Goal: Transaction & Acquisition: Purchase product/service

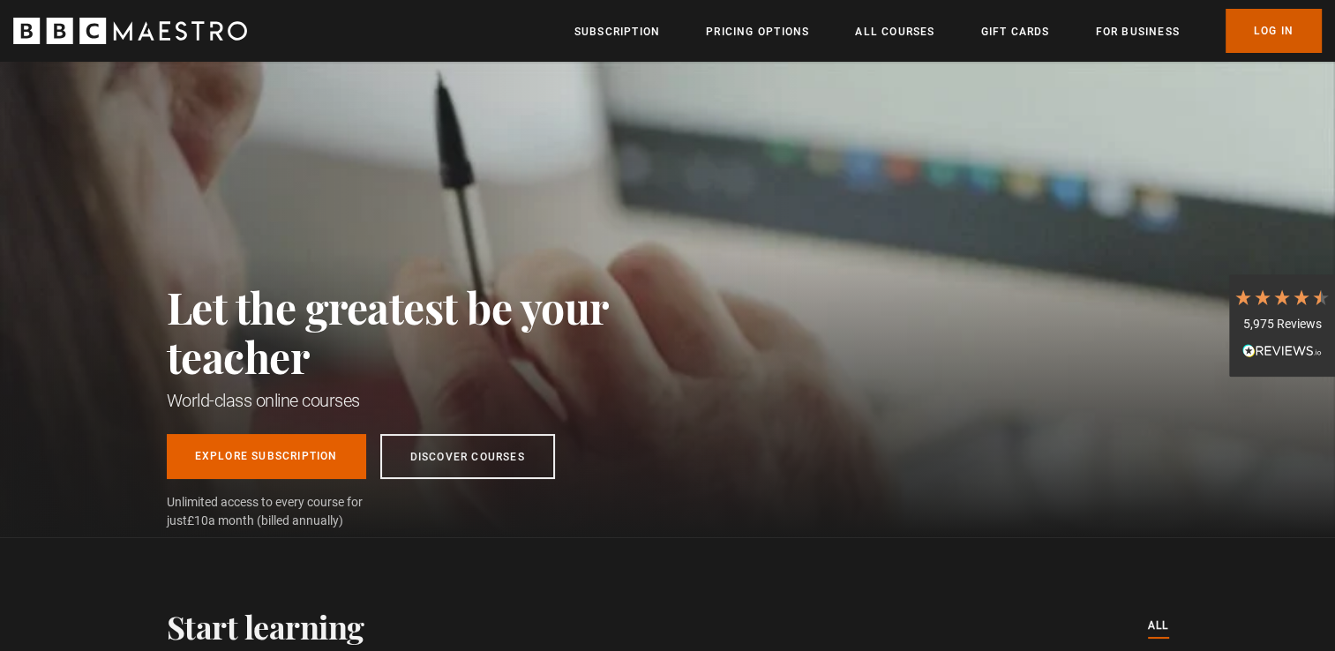
drag, startPoint x: 0, startPoint y: 0, endPoint x: 1236, endPoint y: 34, distance: 1236.5
click at [1236, 34] on link "Log In" at bounding box center [1273, 31] width 96 height 44
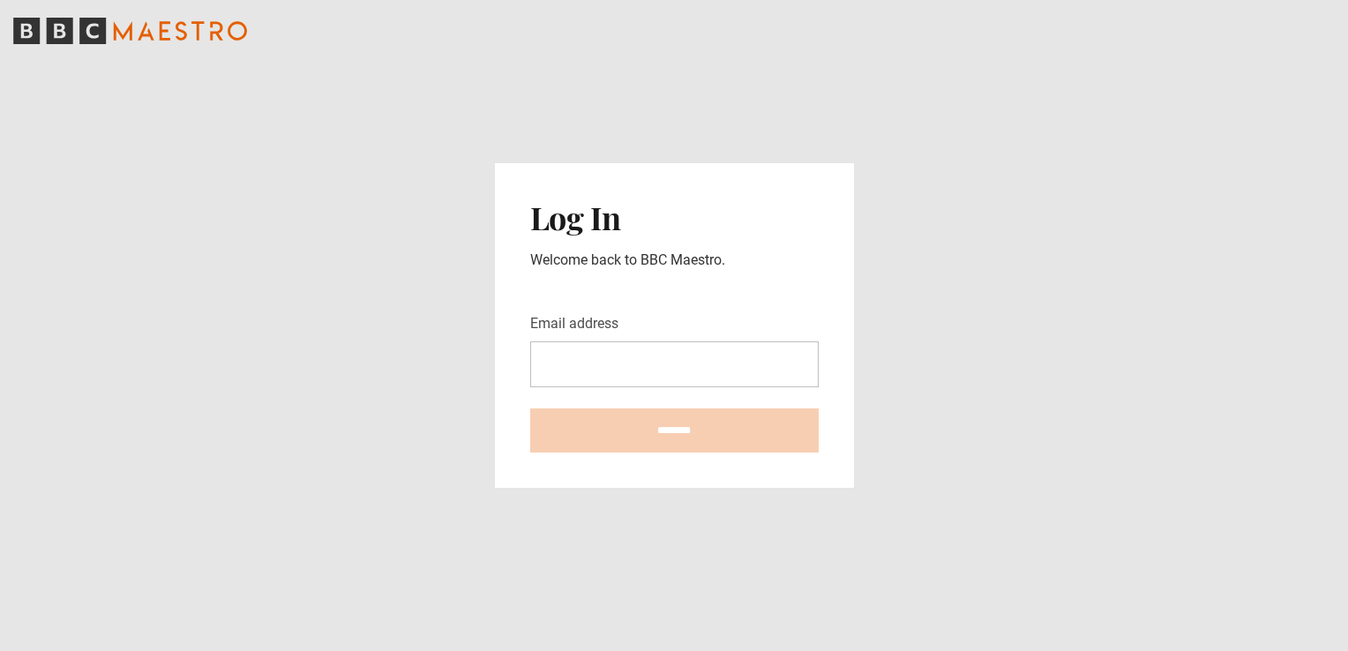
click at [607, 370] on input "Email address" at bounding box center [674, 364] width 289 height 46
type input "**********"
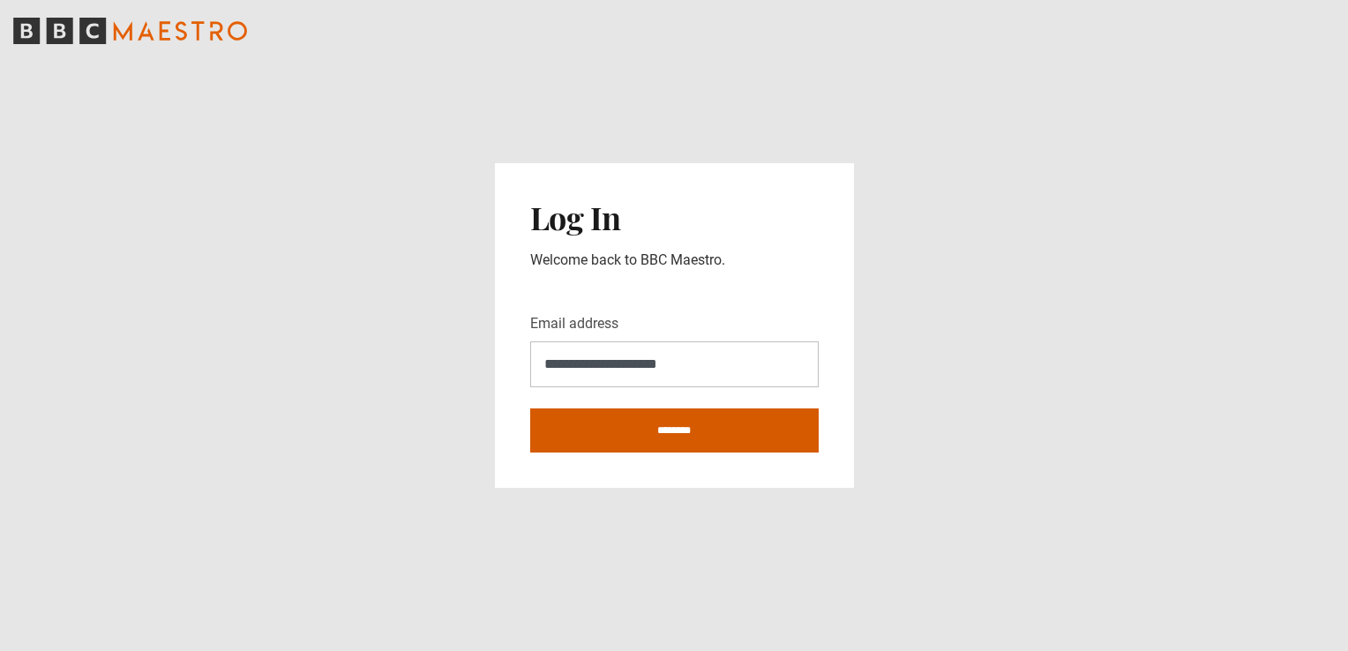
click at [618, 424] on input "********" at bounding box center [674, 430] width 289 height 44
type input "**********"
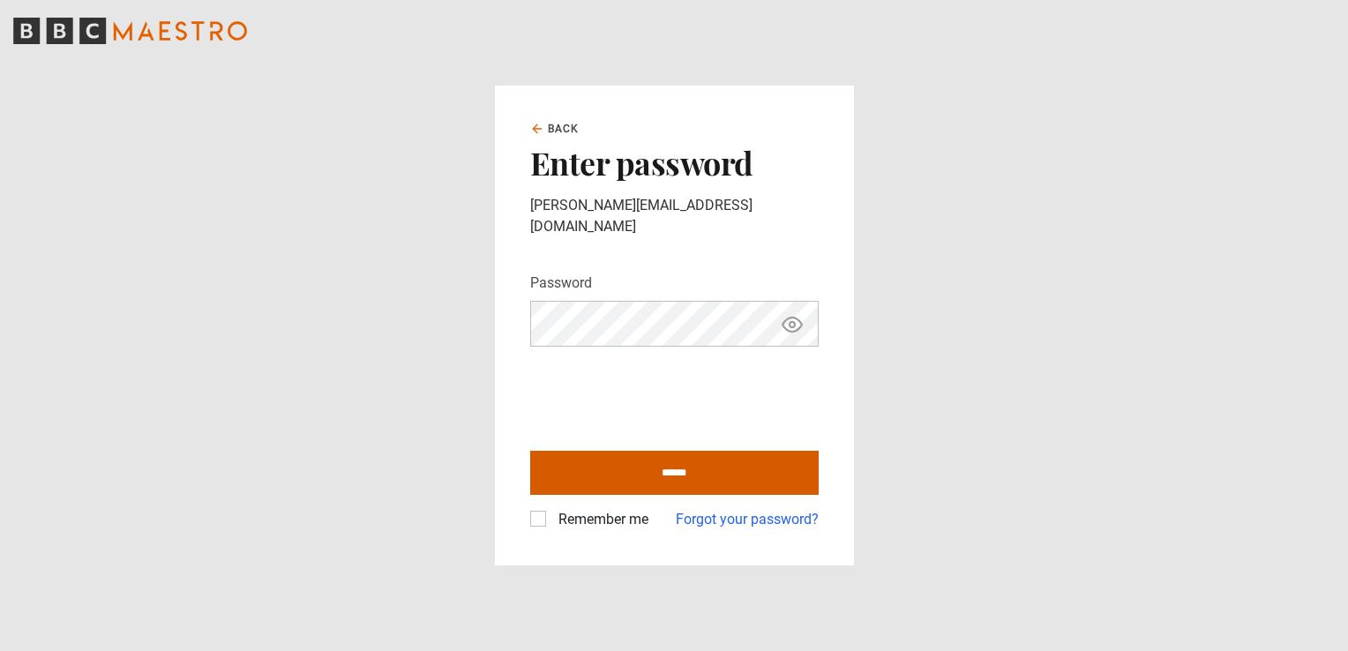
click at [670, 466] on input "******" at bounding box center [674, 473] width 289 height 44
type input "**********"
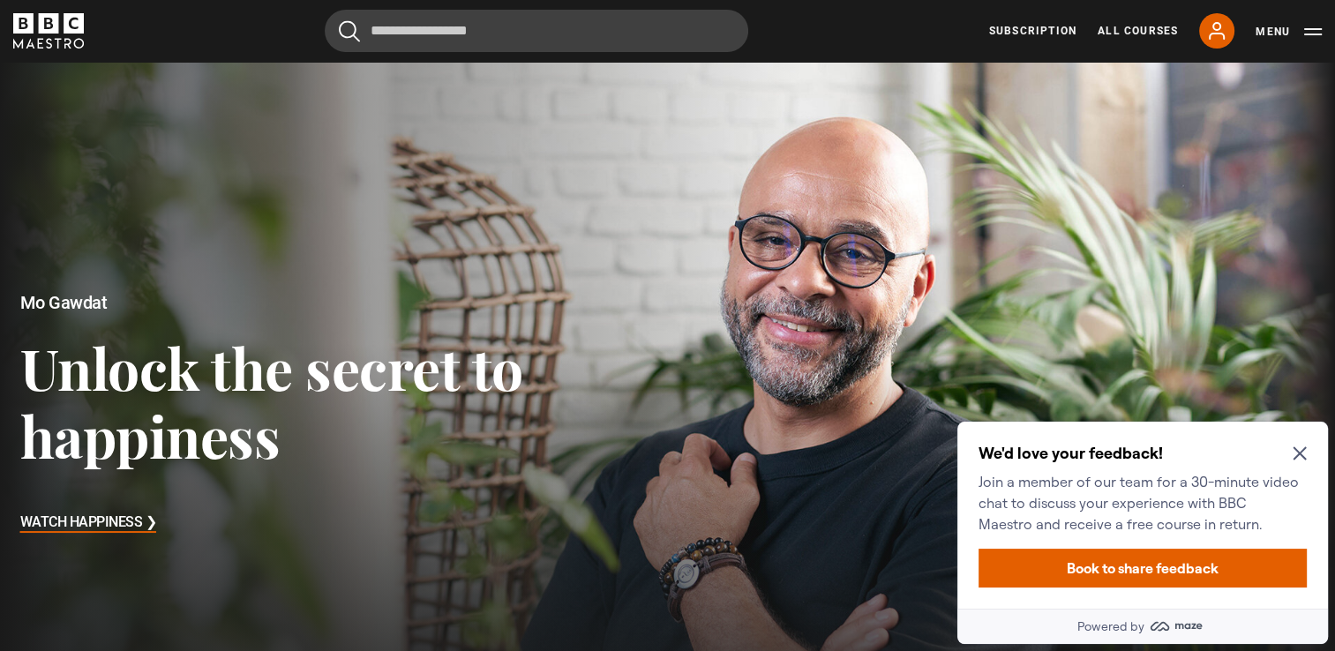
click at [1300, 452] on icon "Close Maze Prompt" at bounding box center [1300, 453] width 14 height 14
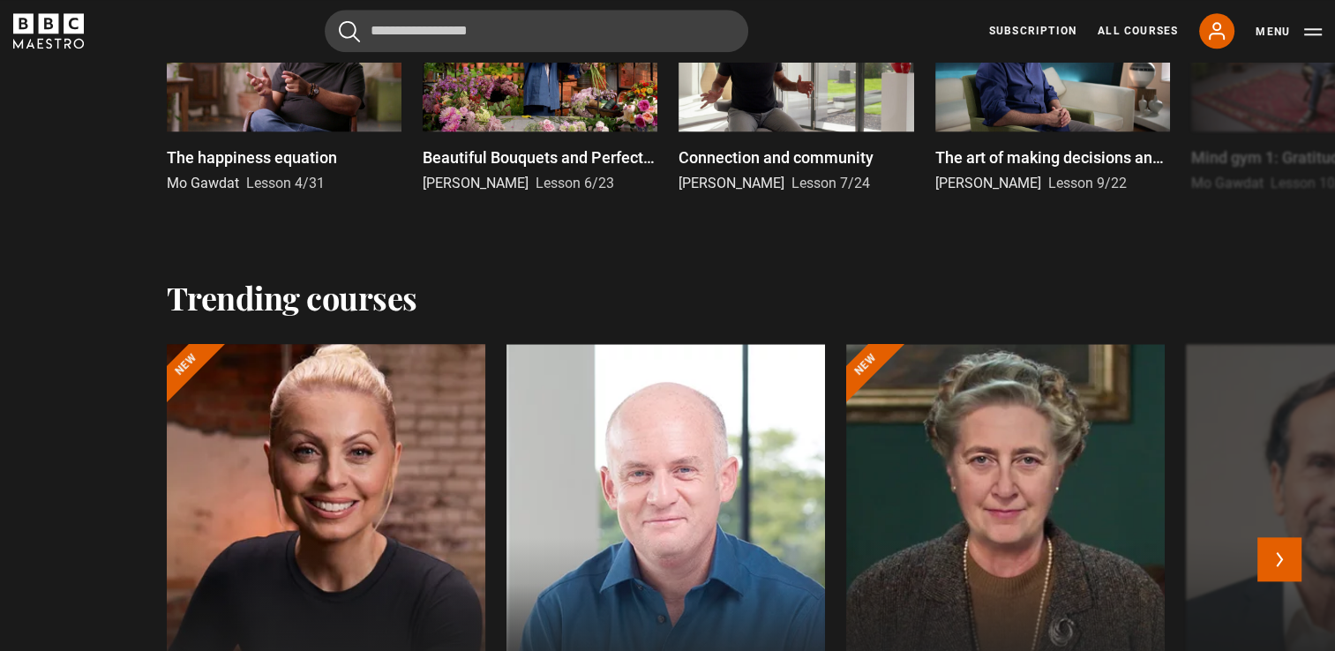
scroll to position [2029, 0]
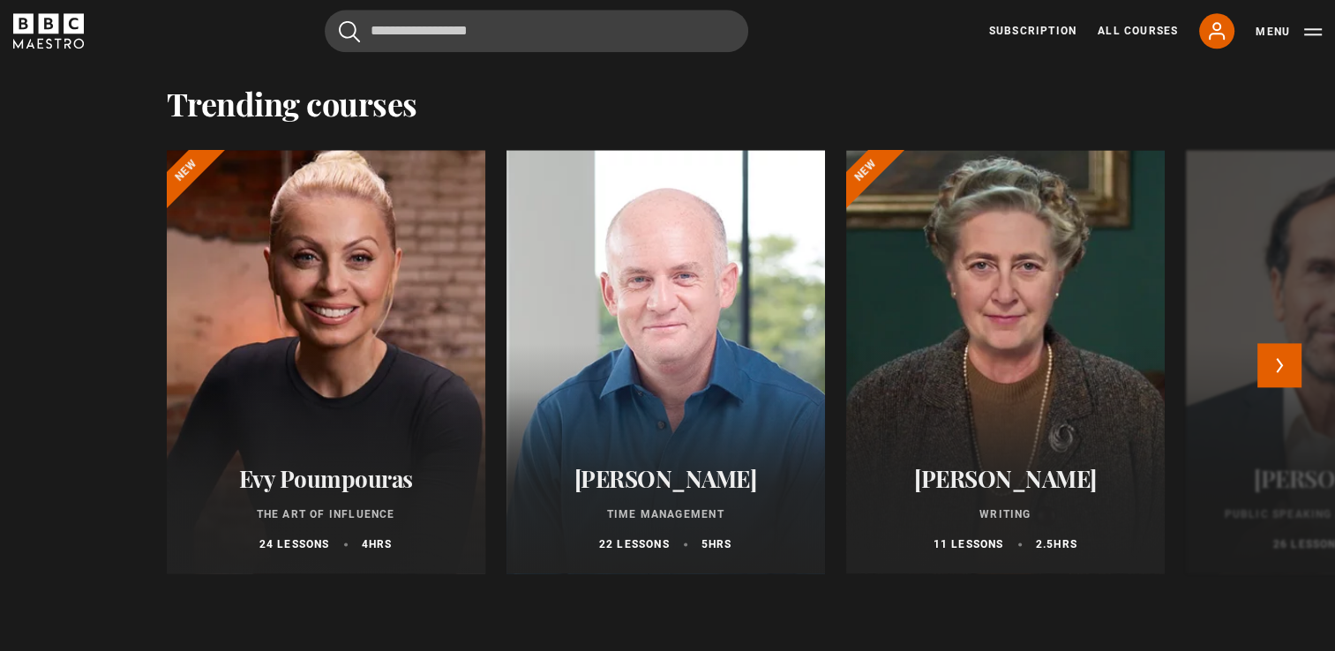
click at [339, 337] on div at bounding box center [325, 362] width 350 height 466
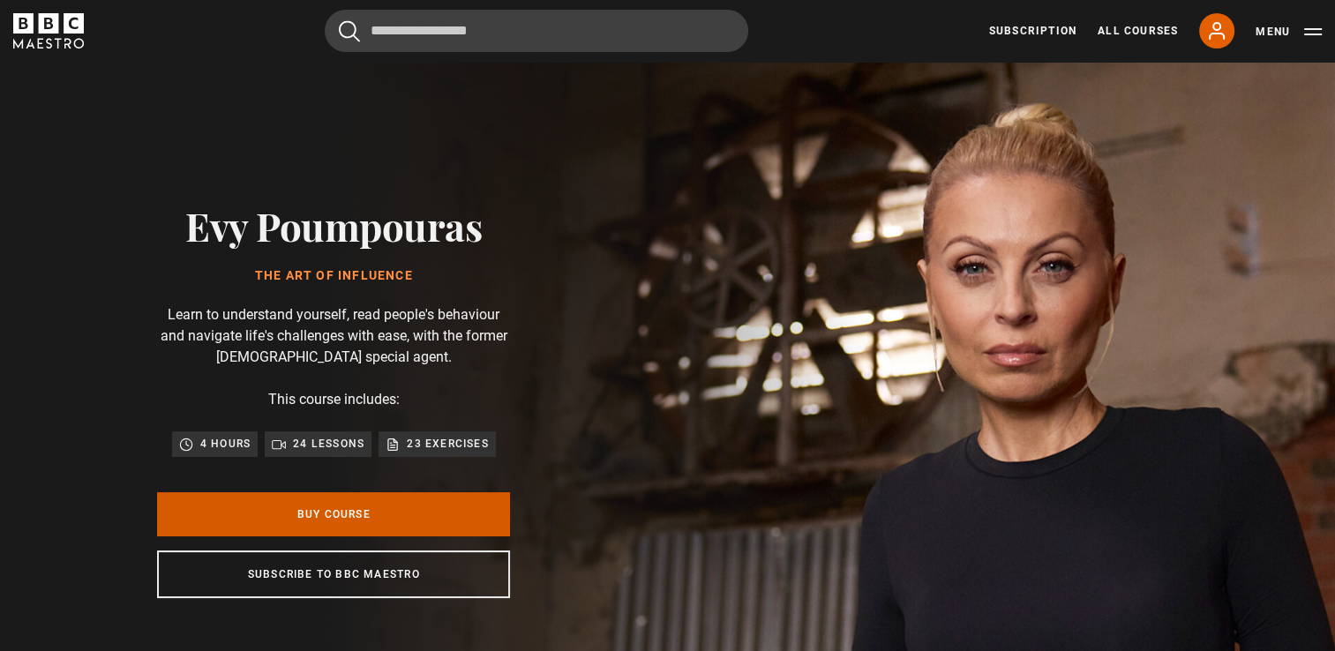
click at [377, 524] on link "Buy Course" at bounding box center [333, 514] width 353 height 44
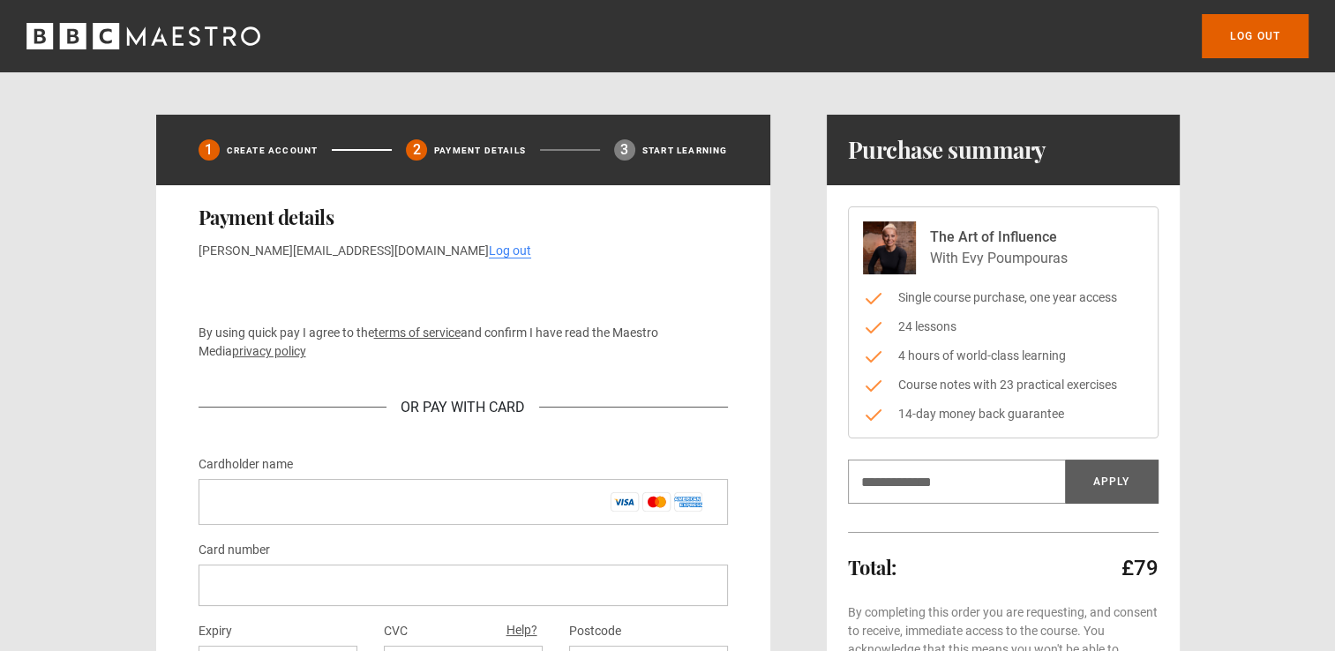
click at [305, 333] on p "By using quick pay I agree to the terms of service and confirm I have read the …" at bounding box center [463, 342] width 529 height 37
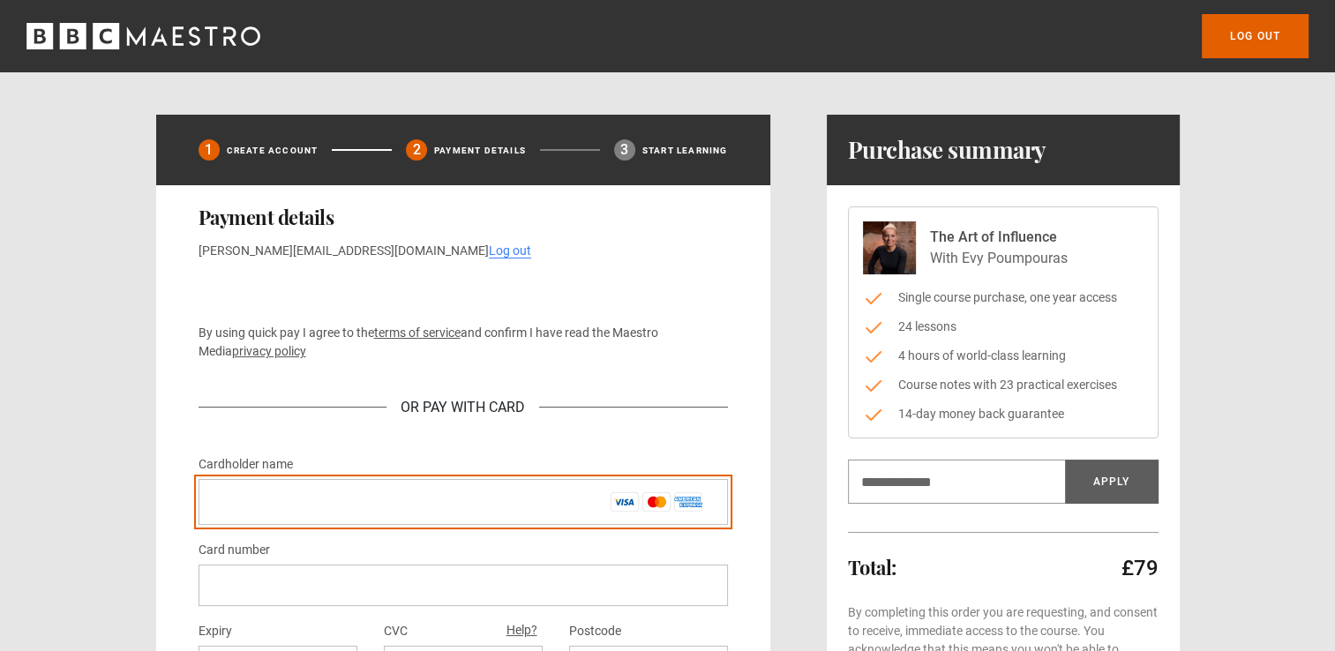
click at [318, 506] on input "Cardholder name *" at bounding box center [463, 502] width 529 height 46
type input "**********"
drag, startPoint x: 360, startPoint y: 500, endPoint x: 199, endPoint y: 498, distance: 161.5
click at [199, 498] on input "**********" at bounding box center [463, 502] width 529 height 46
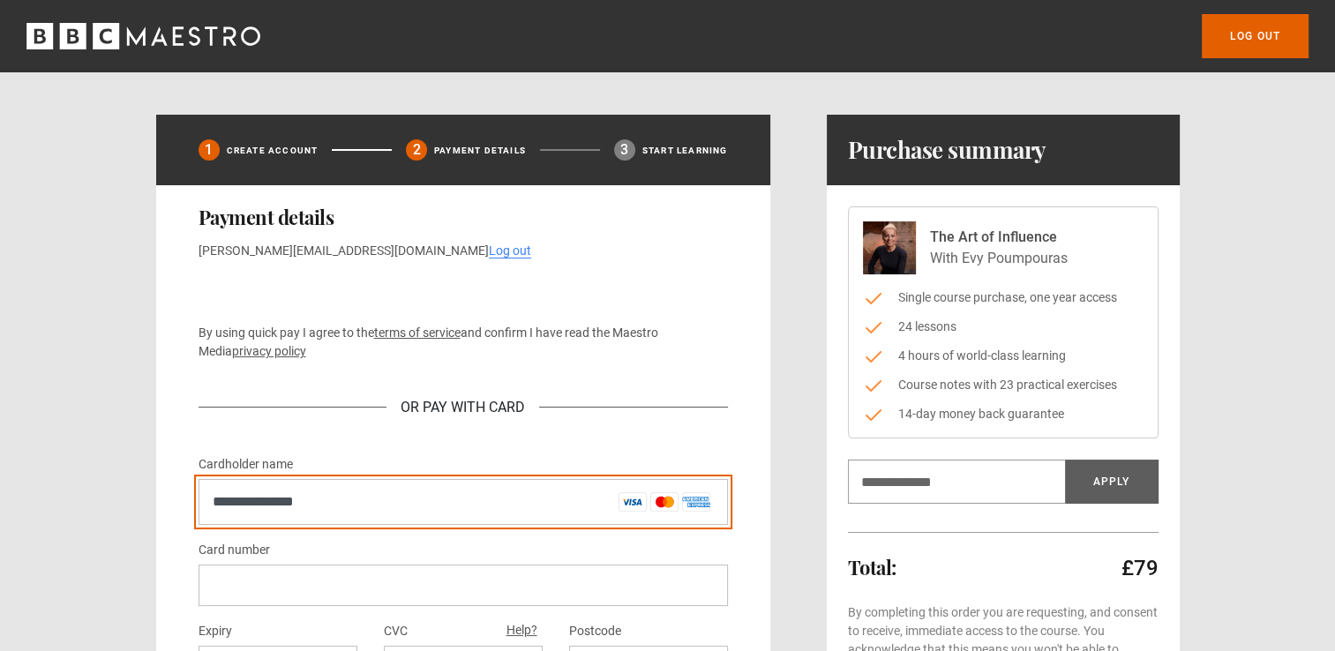
type input "**********"
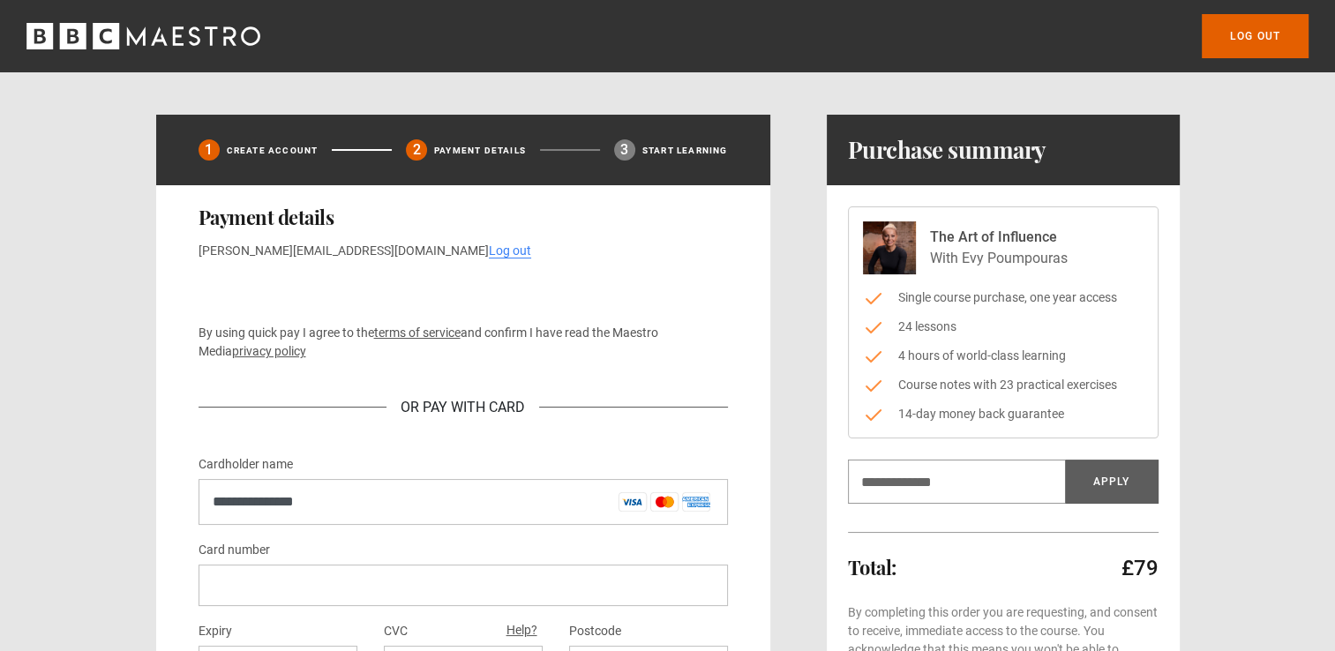
click at [388, 600] on div at bounding box center [463, 585] width 529 height 41
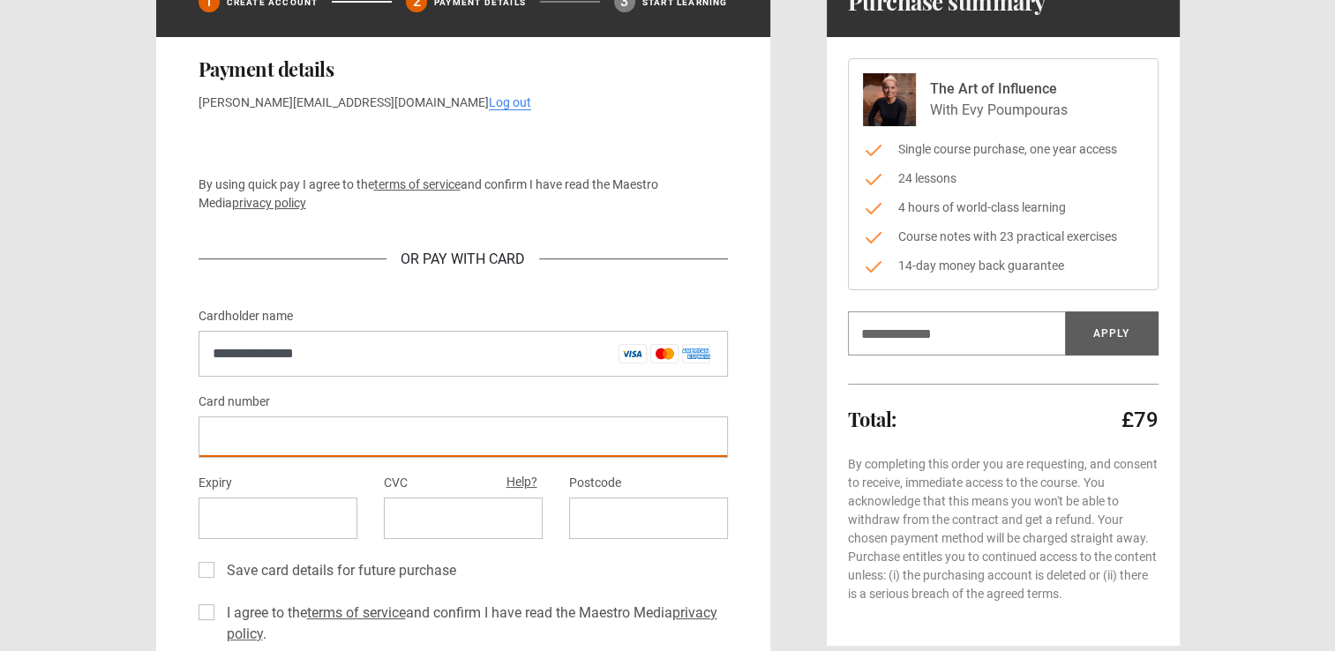
scroll to position [176, 0]
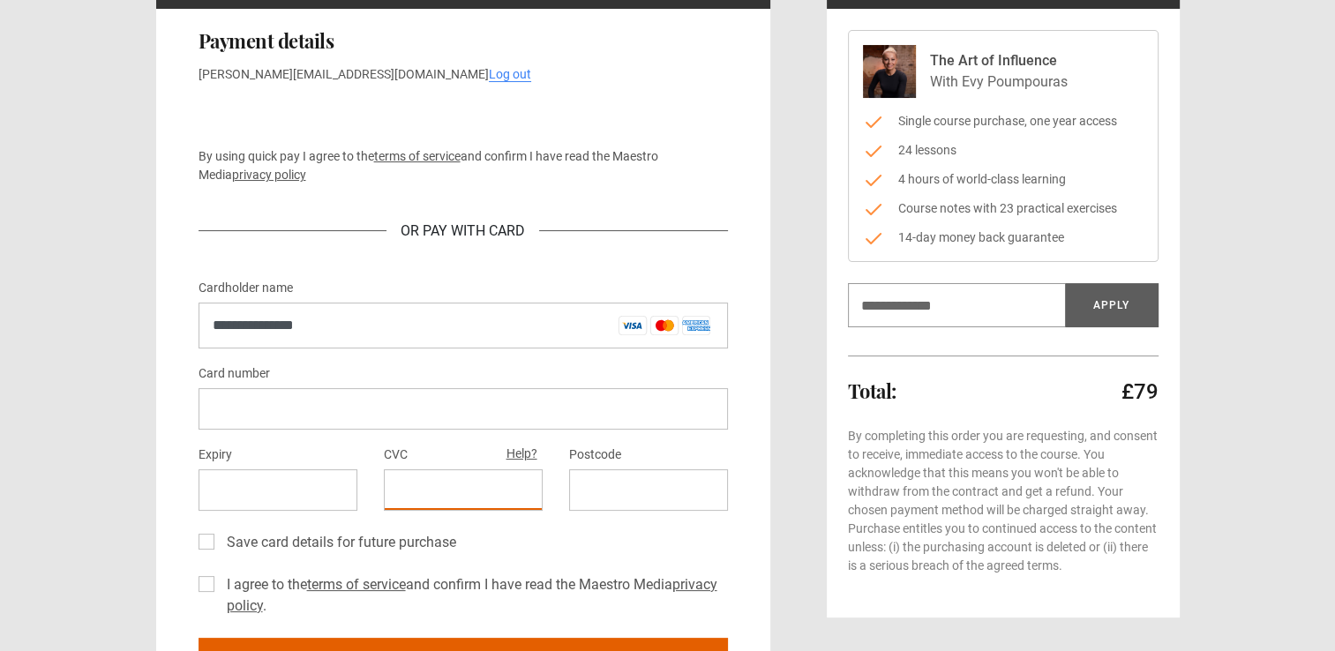
click at [597, 498] on div at bounding box center [648, 489] width 159 height 41
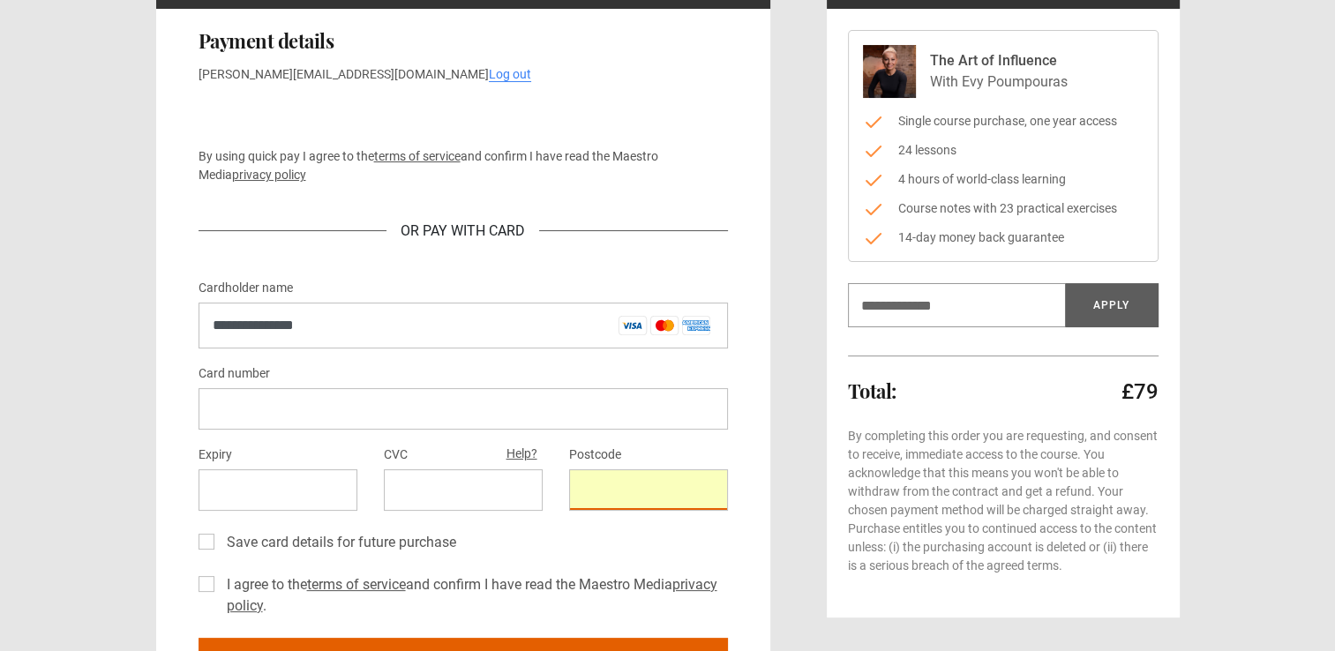
click at [220, 544] on label "Save card details for future purchase" at bounding box center [338, 542] width 236 height 21
click at [220, 586] on label "I agree to the terms of service and confirm I have read the Maestro Media priva…" at bounding box center [474, 595] width 508 height 42
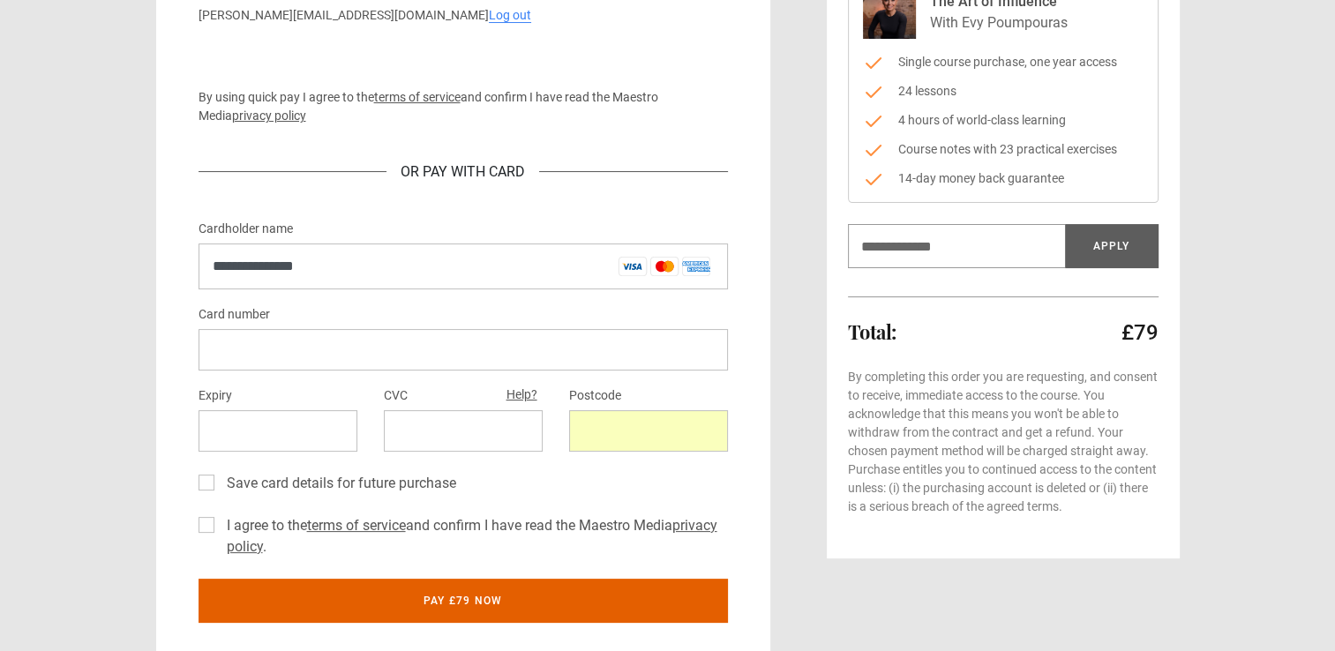
scroll to position [353, 0]
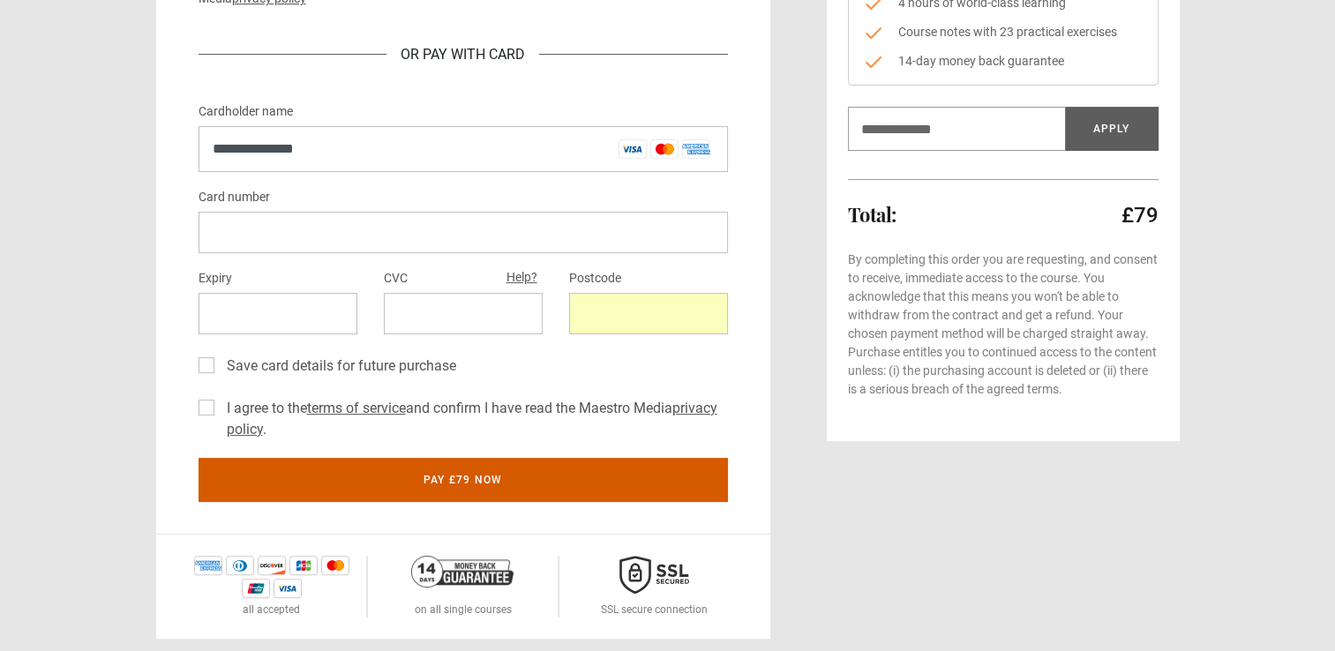
click at [445, 476] on button "Pay £79 now" at bounding box center [463, 480] width 529 height 44
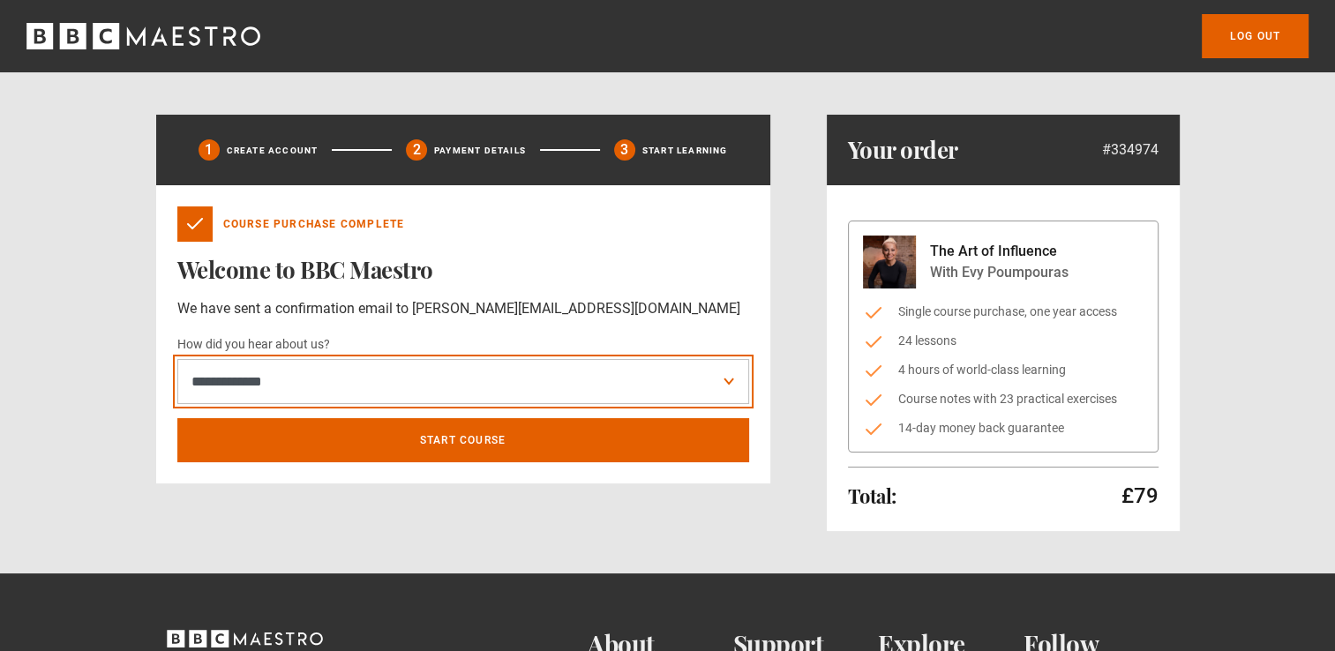
click at [455, 372] on select "**********" at bounding box center [463, 382] width 572 height 46
select select "******"
click at [177, 359] on select "**********" at bounding box center [463, 382] width 572 height 46
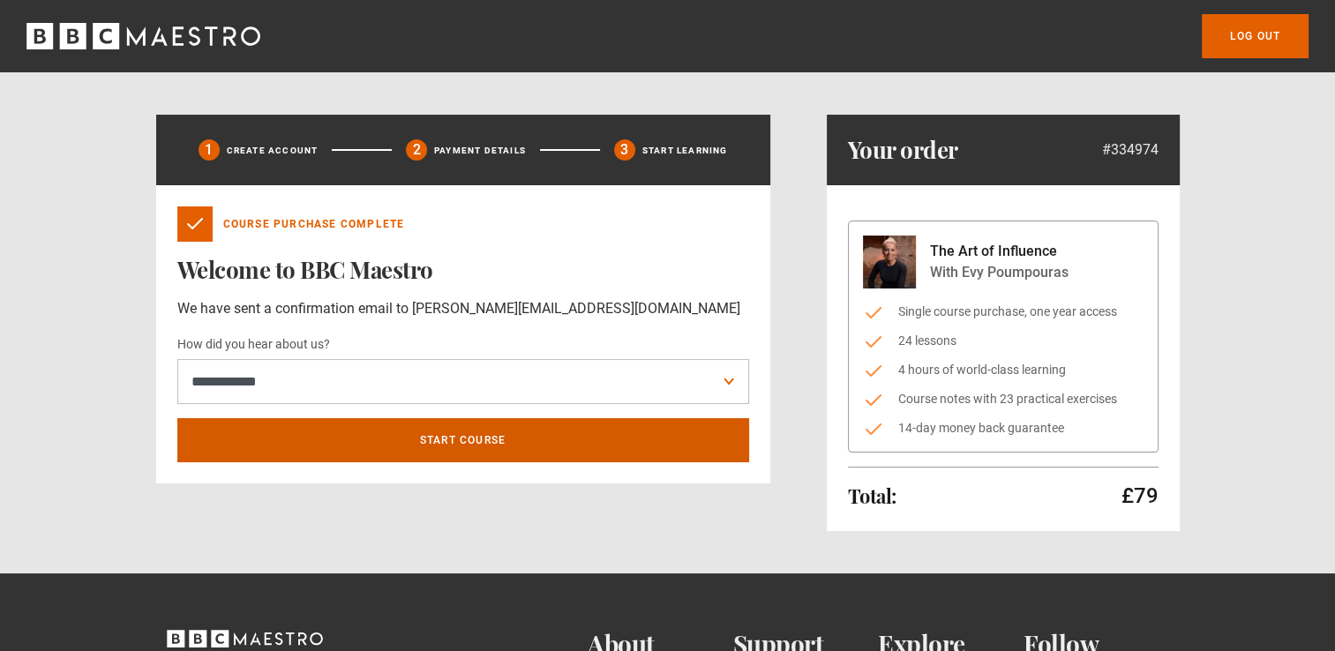
click at [458, 440] on link "Start course" at bounding box center [463, 440] width 572 height 44
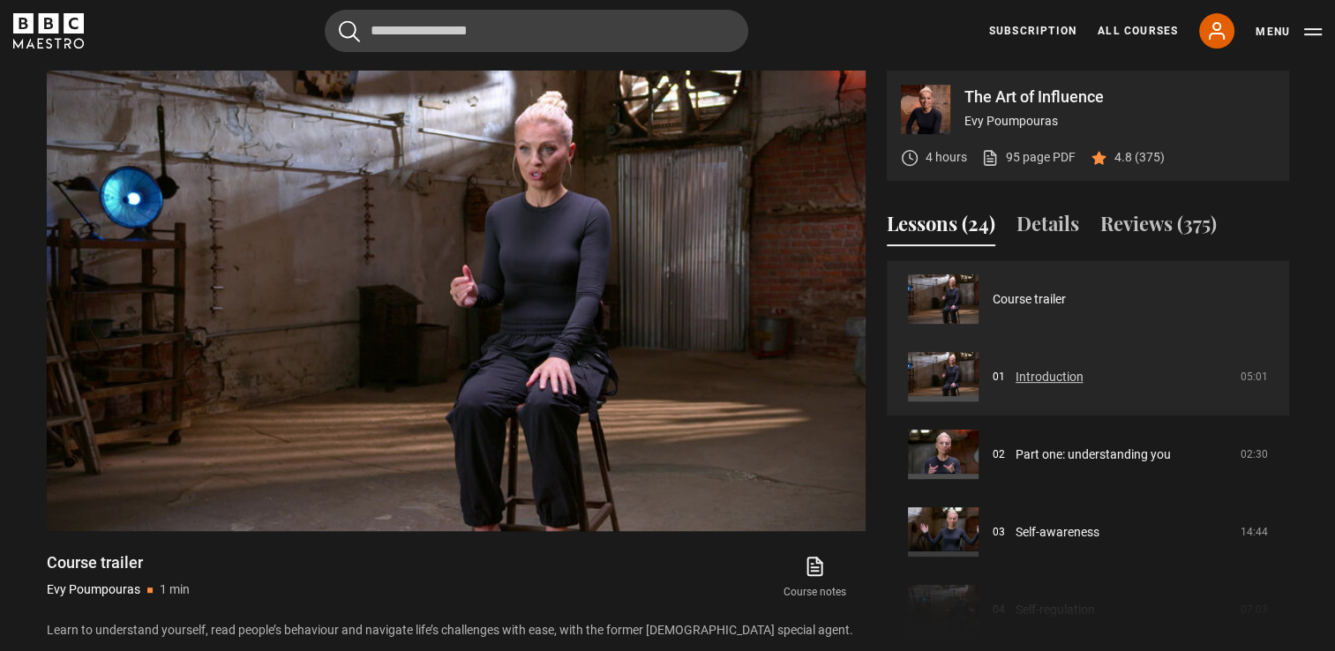
click at [1073, 379] on link "Introduction" at bounding box center [1049, 377] width 68 height 19
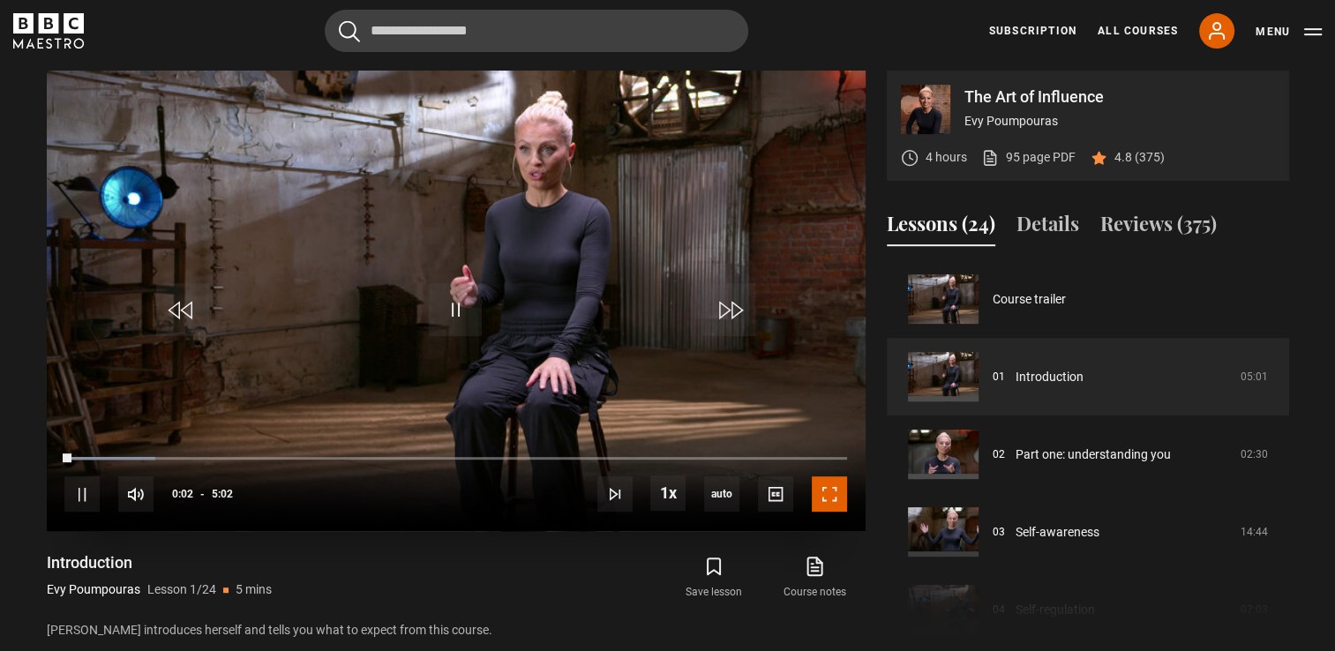
click at [822, 488] on span "Video Player" at bounding box center [829, 493] width 35 height 35
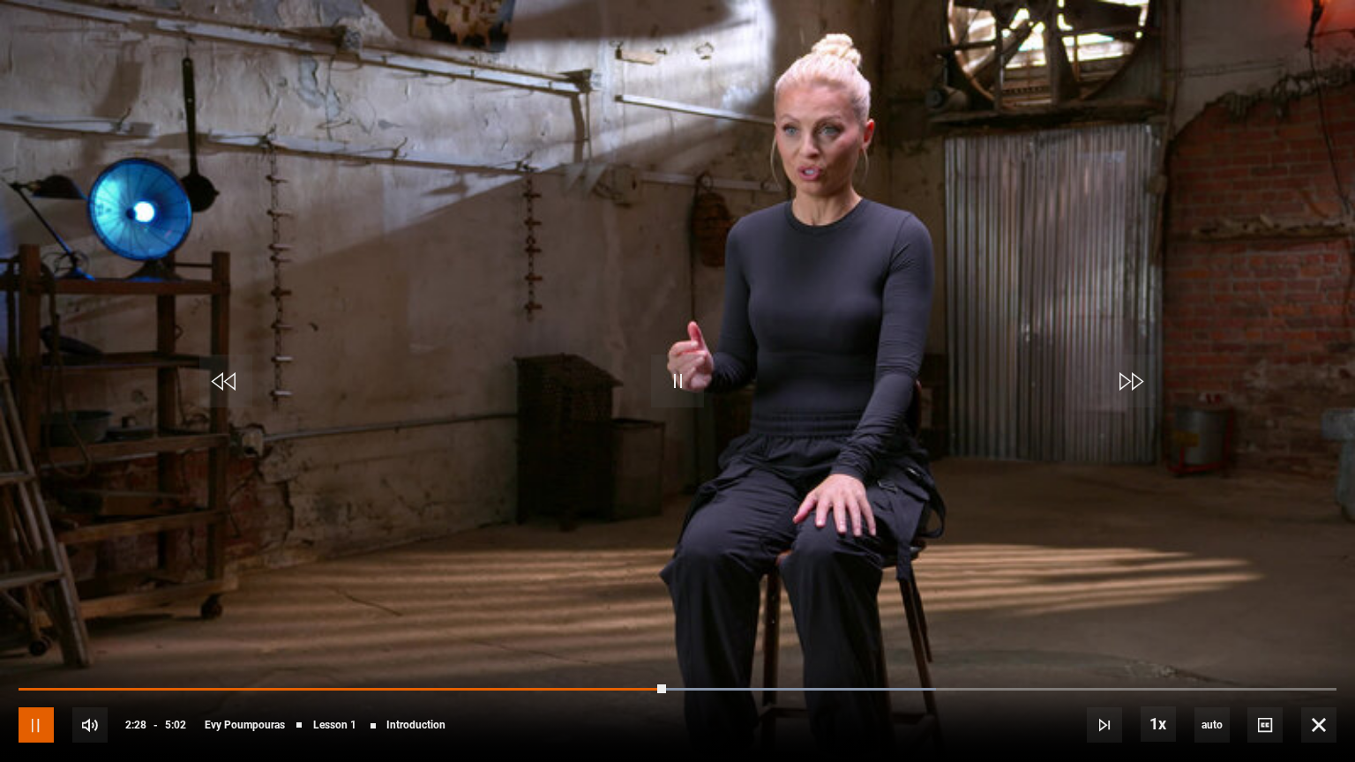
click at [34, 650] on span "Video Player" at bounding box center [36, 725] width 35 height 35
click at [678, 378] on span "Video Player" at bounding box center [677, 381] width 53 height 53
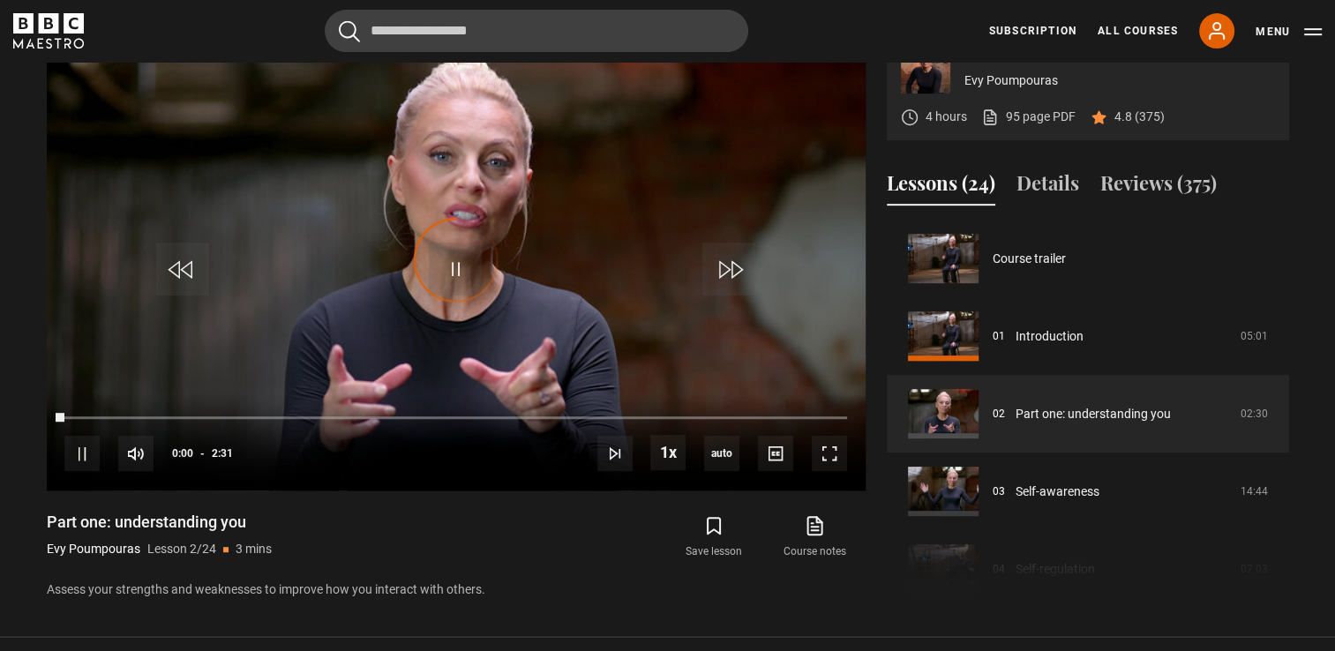
scroll to position [78, 0]
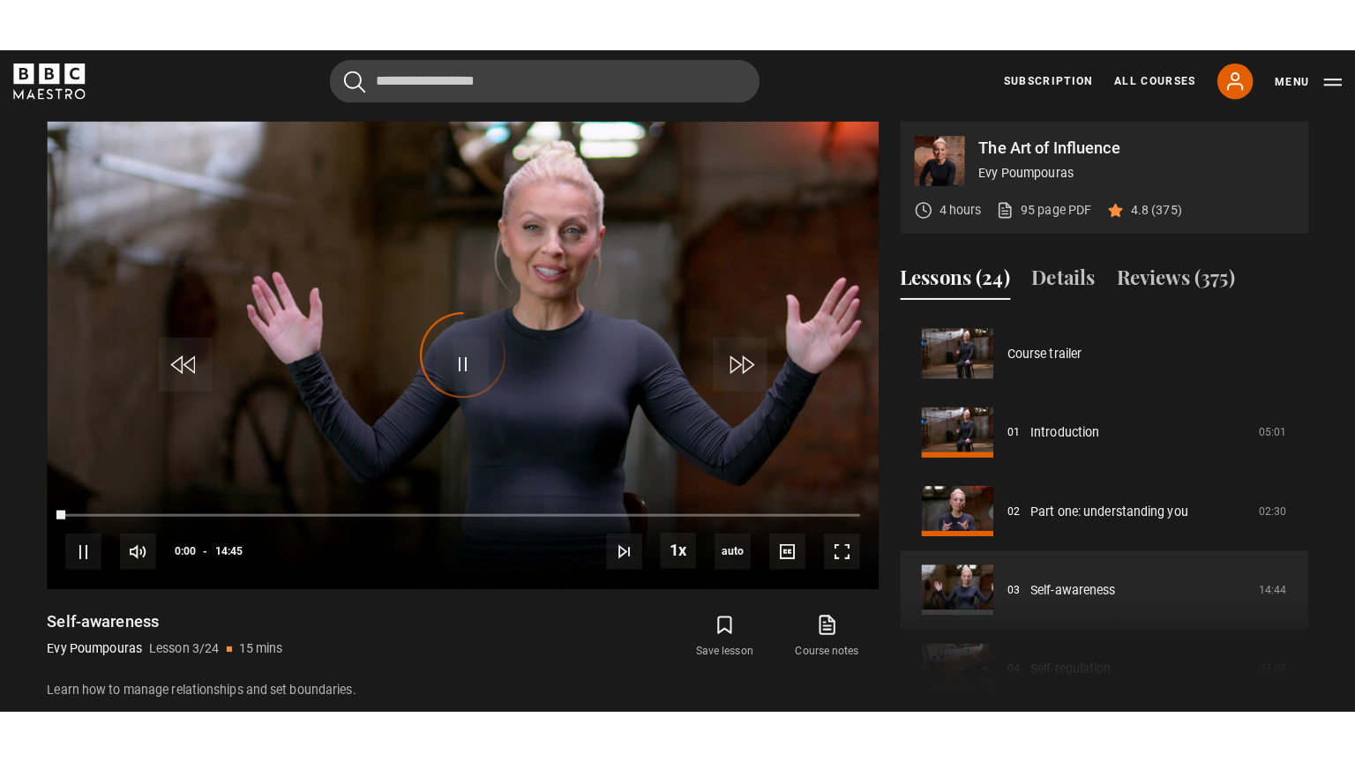
scroll to position [155, 0]
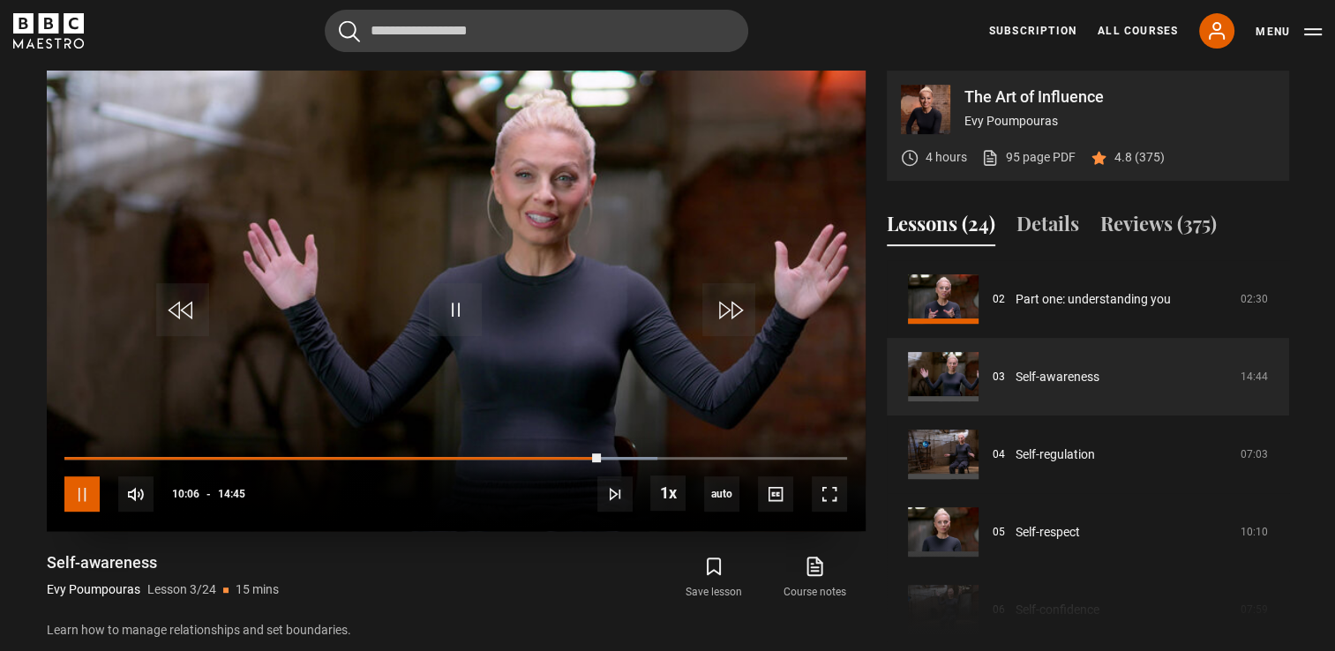
click at [85, 494] on span "Video Player" at bounding box center [81, 493] width 35 height 35
click at [455, 319] on span "Video Player" at bounding box center [455, 309] width 53 height 53
drag, startPoint x: 829, startPoint y: 493, endPoint x: 833, endPoint y: 558, distance: 65.4
click at [829, 493] on span "Video Player" at bounding box center [829, 493] width 35 height 35
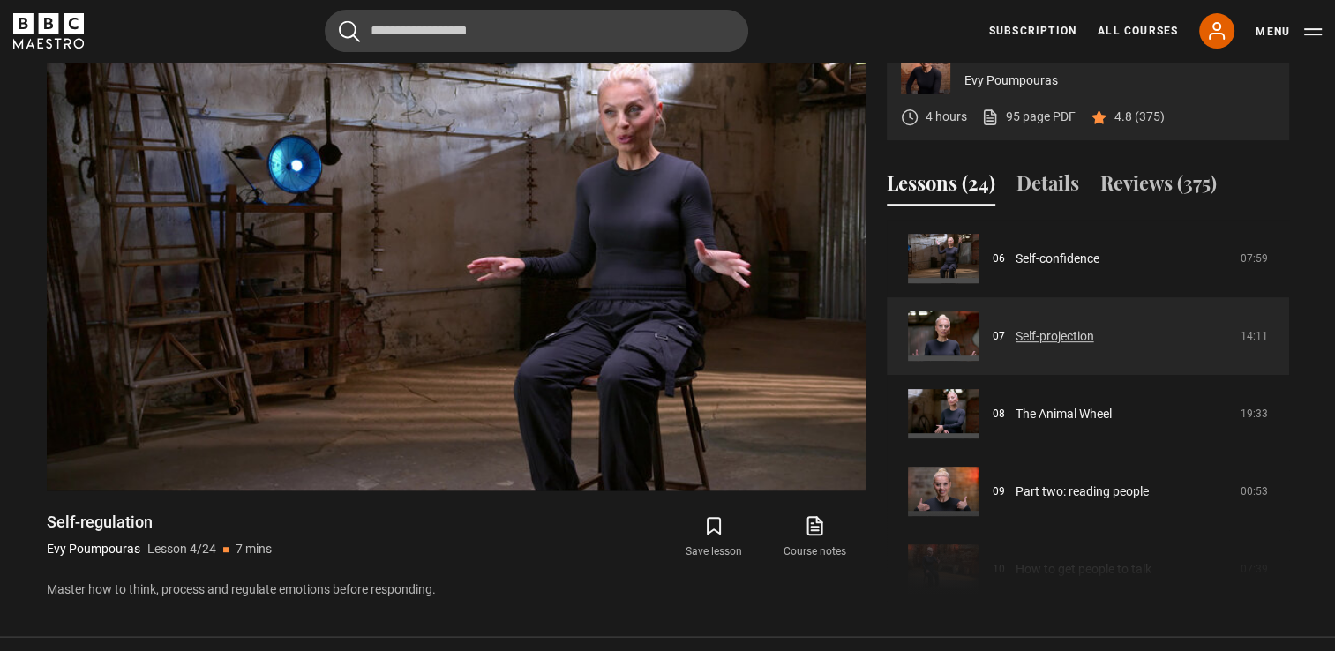
scroll to position [498, 0]
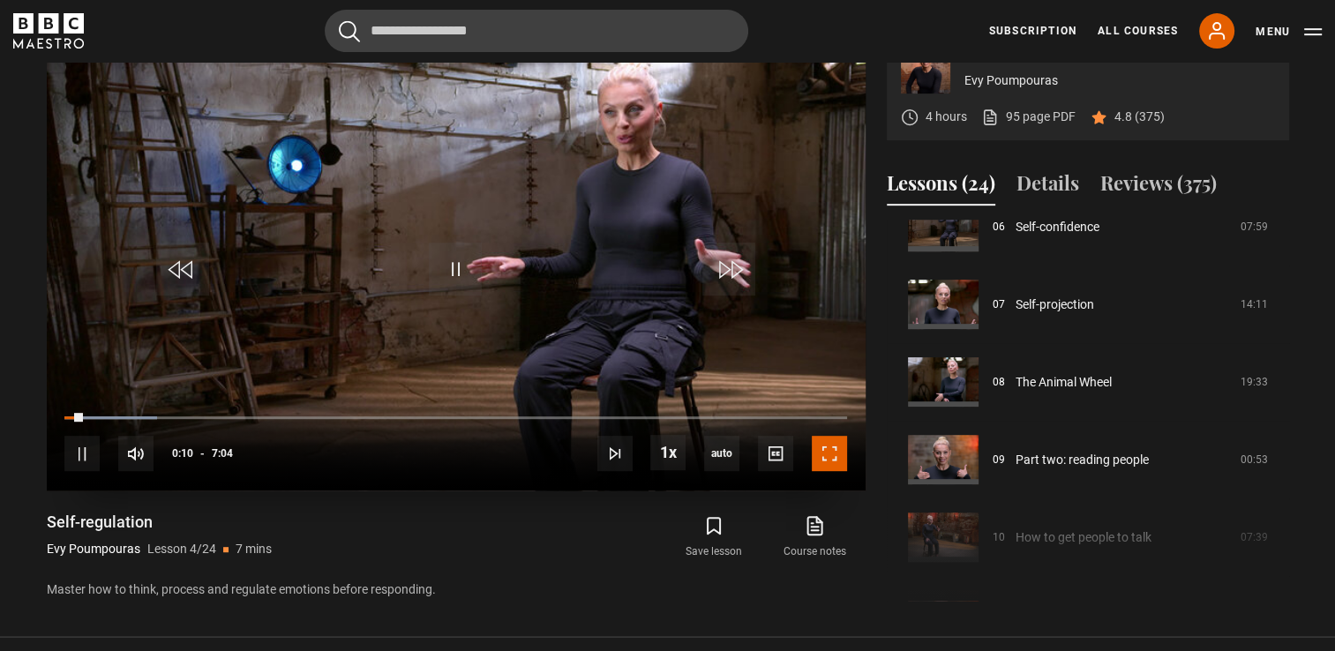
click at [836, 447] on span "Video Player" at bounding box center [829, 453] width 35 height 35
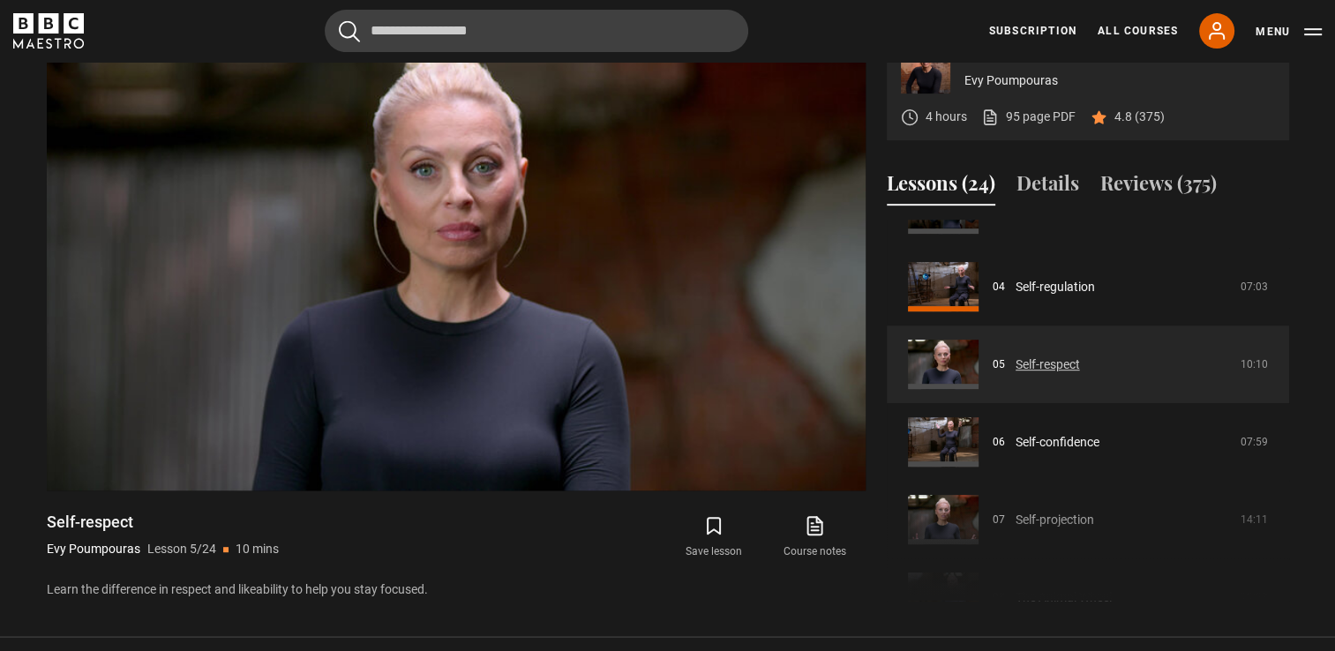
scroll to position [311, 0]
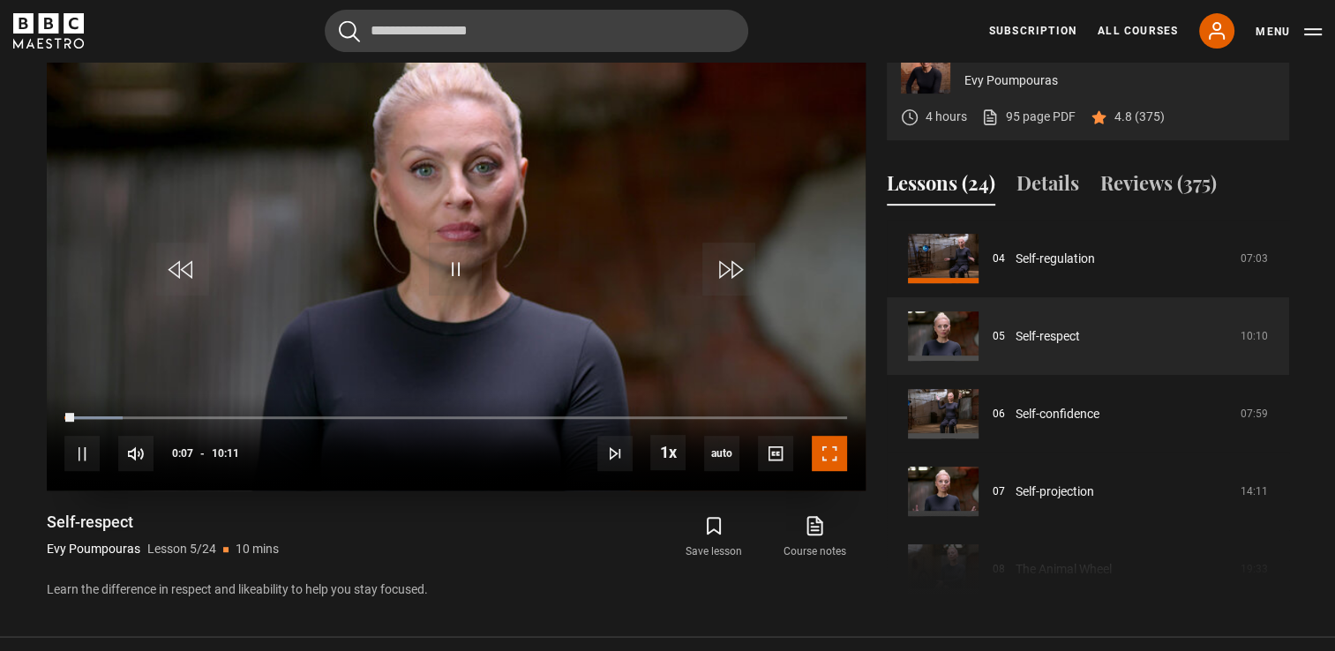
click at [830, 457] on span "Video Player" at bounding box center [829, 453] width 35 height 35
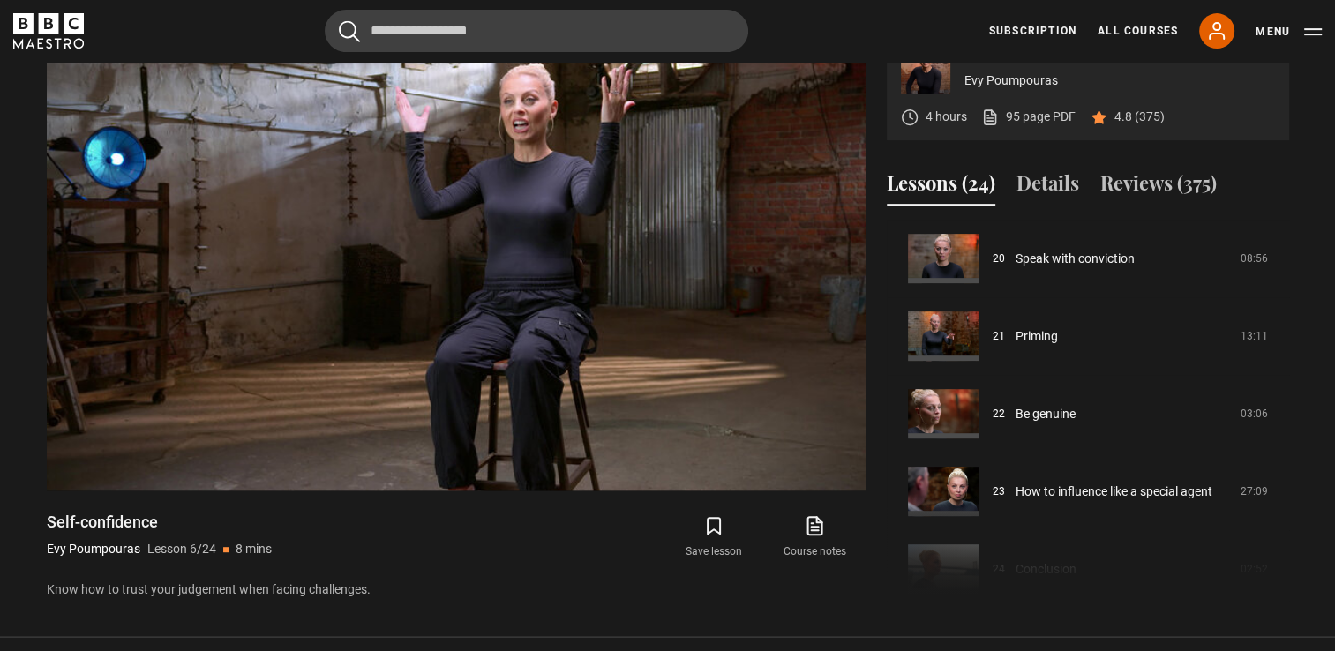
scroll to position [1560, 0]
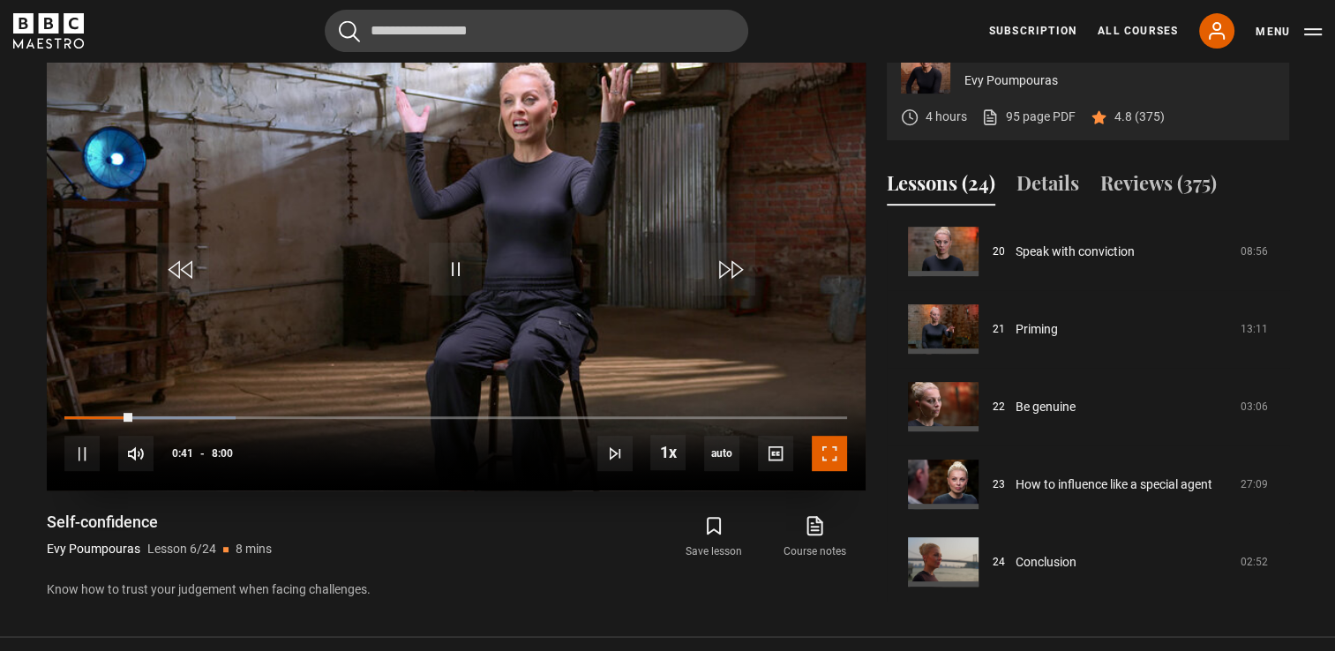
click at [830, 454] on span "Video Player" at bounding box center [829, 453] width 35 height 35
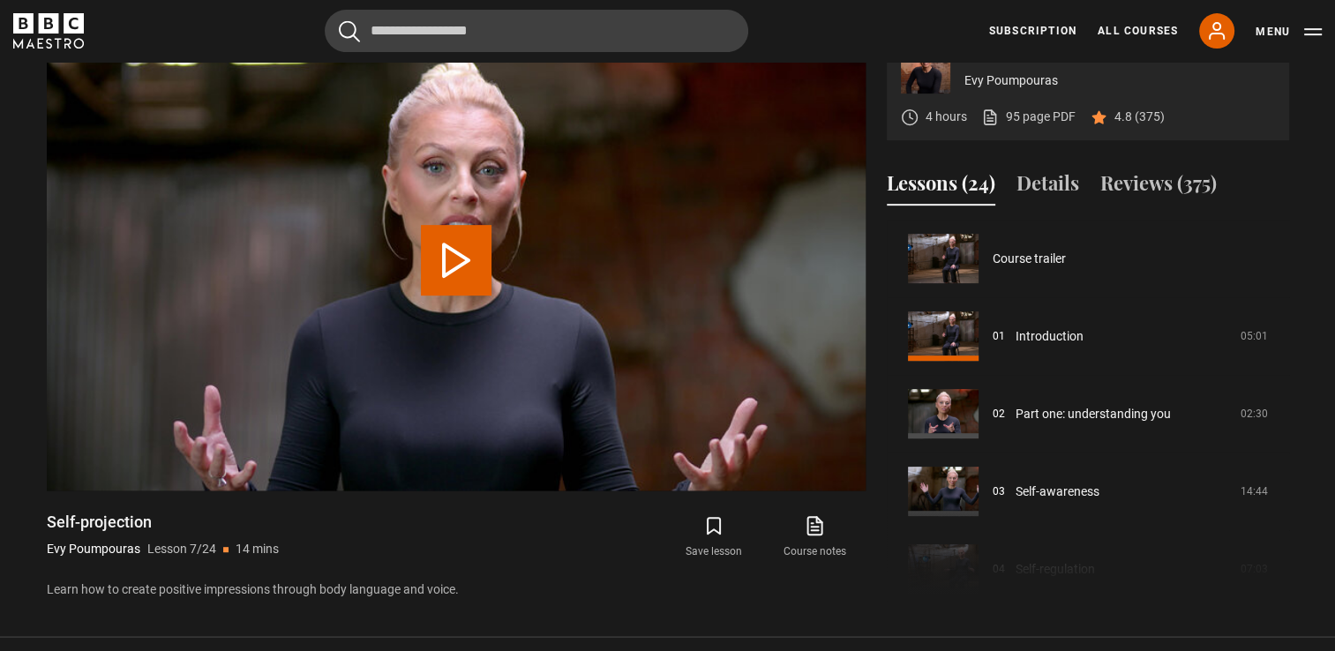
scroll to position [466, 0]
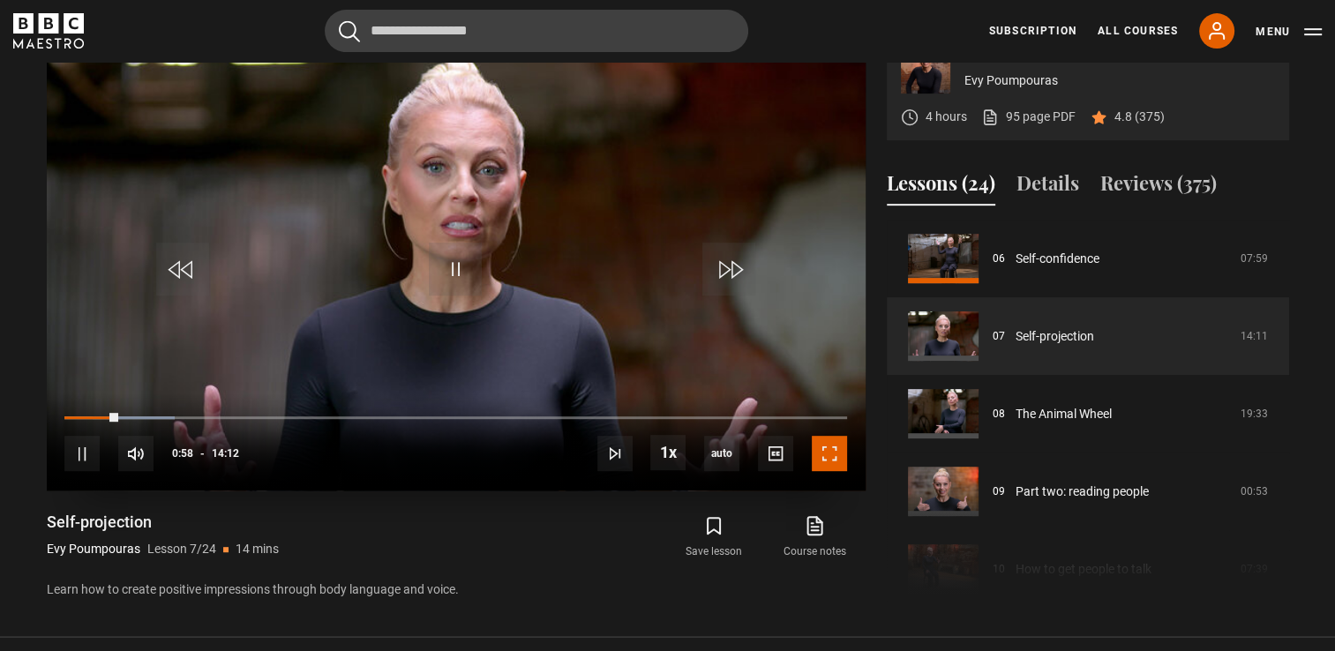
click at [827, 457] on span "Video Player" at bounding box center [829, 453] width 35 height 35
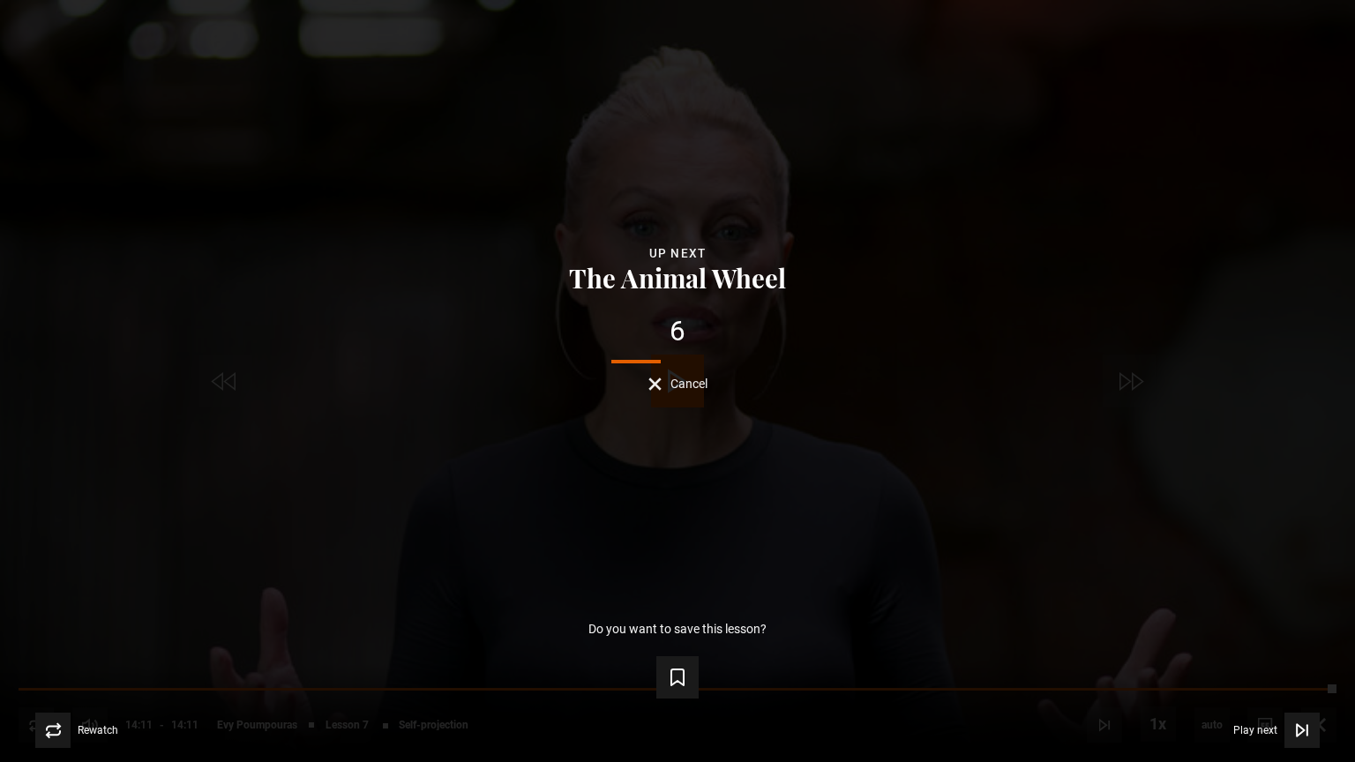
click at [674, 378] on span "Cancel" at bounding box center [689, 384] width 37 height 12
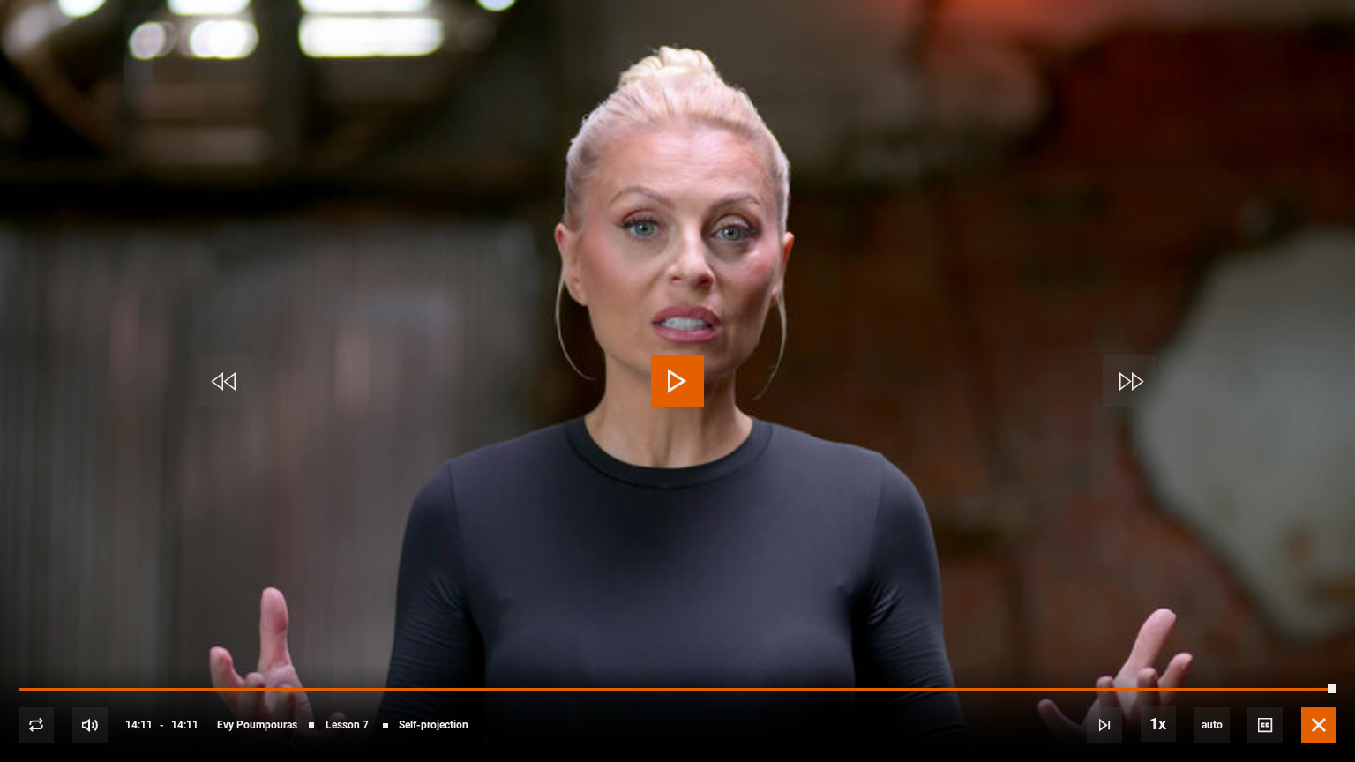
click at [1316, 650] on span "Video Player" at bounding box center [1318, 725] width 35 height 35
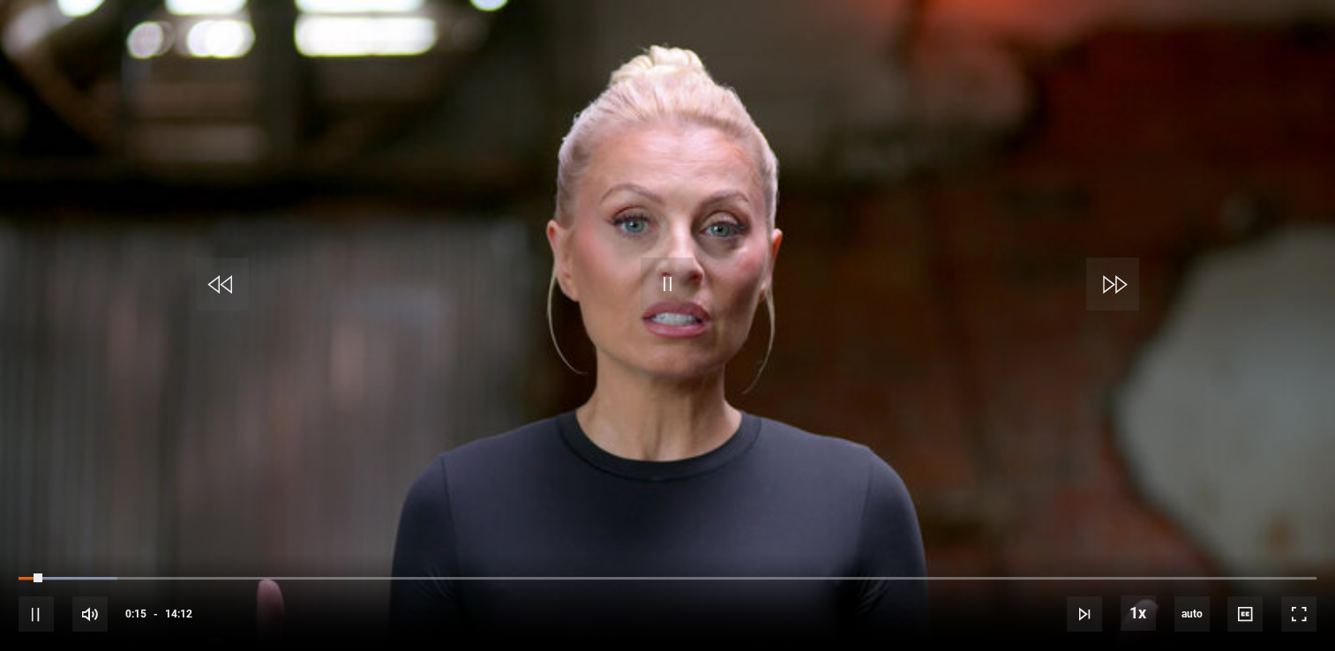
scroll to position [554, 0]
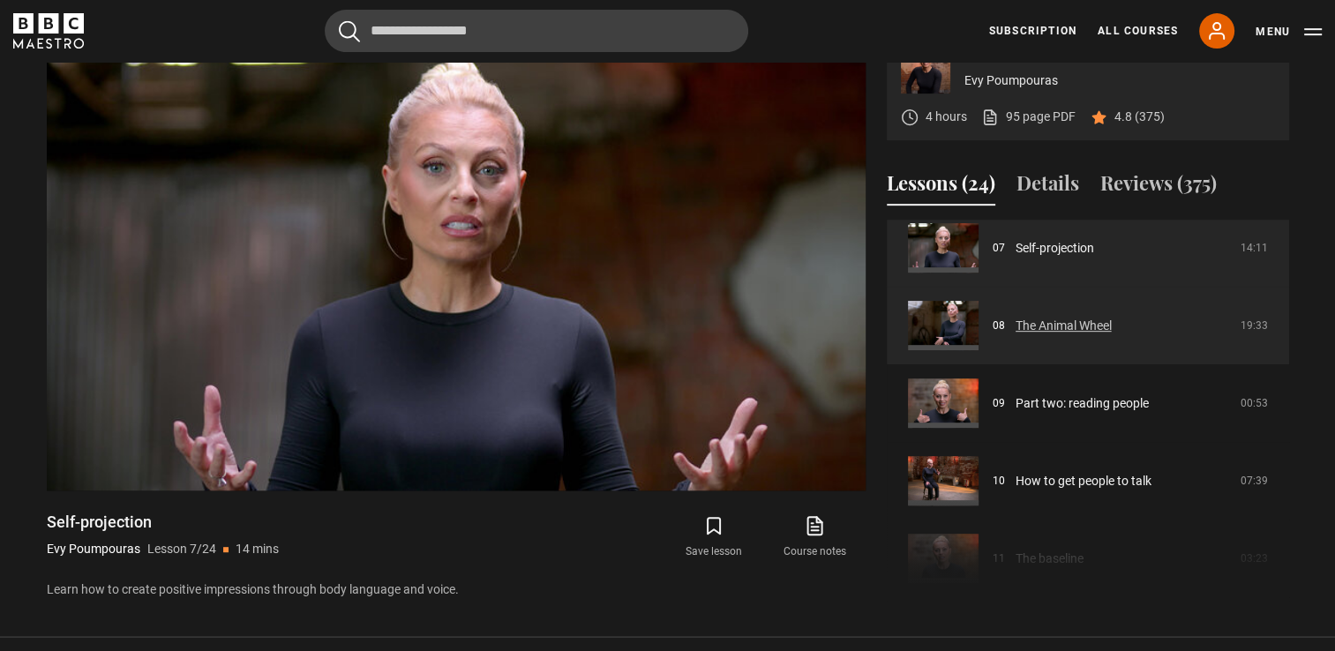
click at [1059, 324] on link "The Animal Wheel" at bounding box center [1063, 326] width 96 height 19
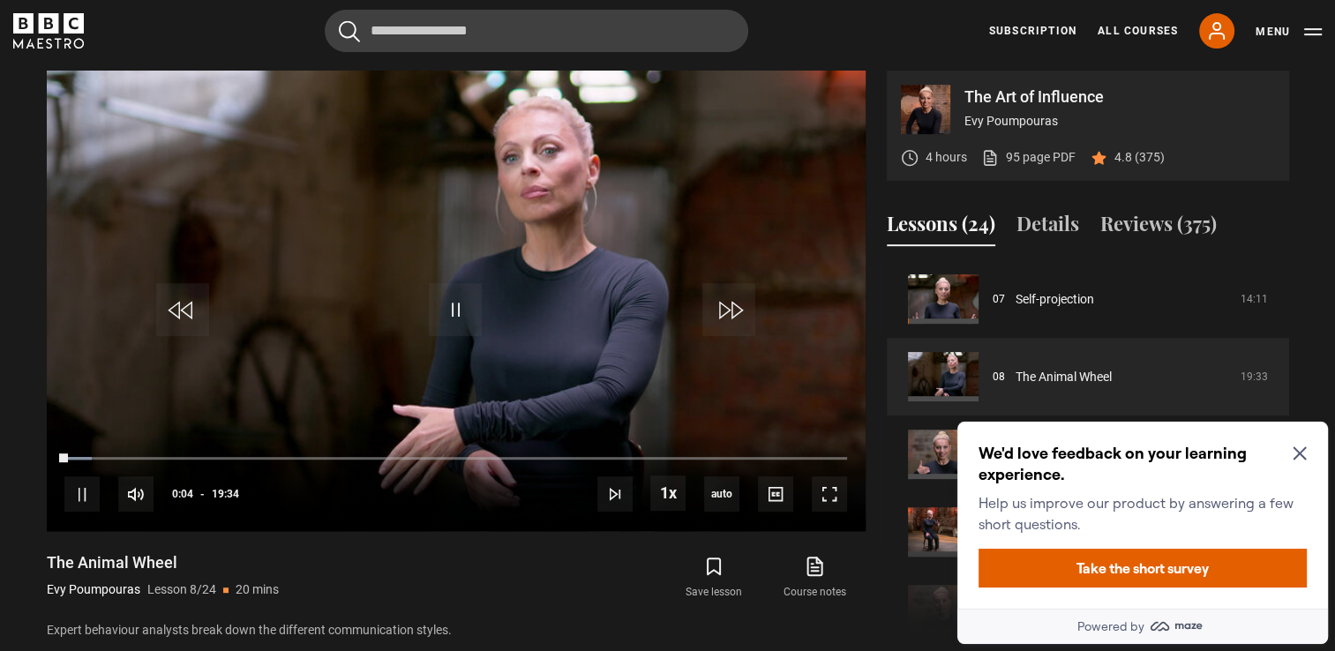
click at [1298, 456] on icon "Close Maze Prompt" at bounding box center [1300, 453] width 14 height 14
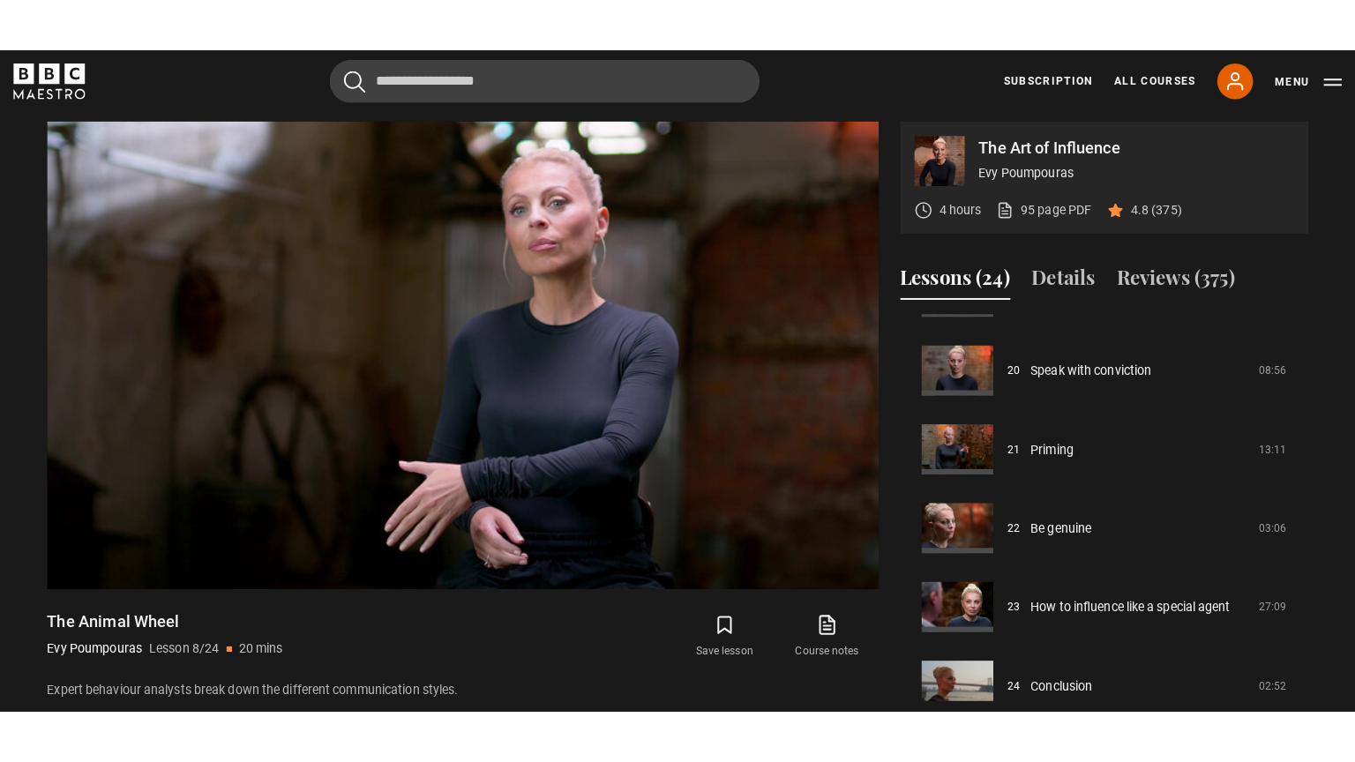
scroll to position [1560, 0]
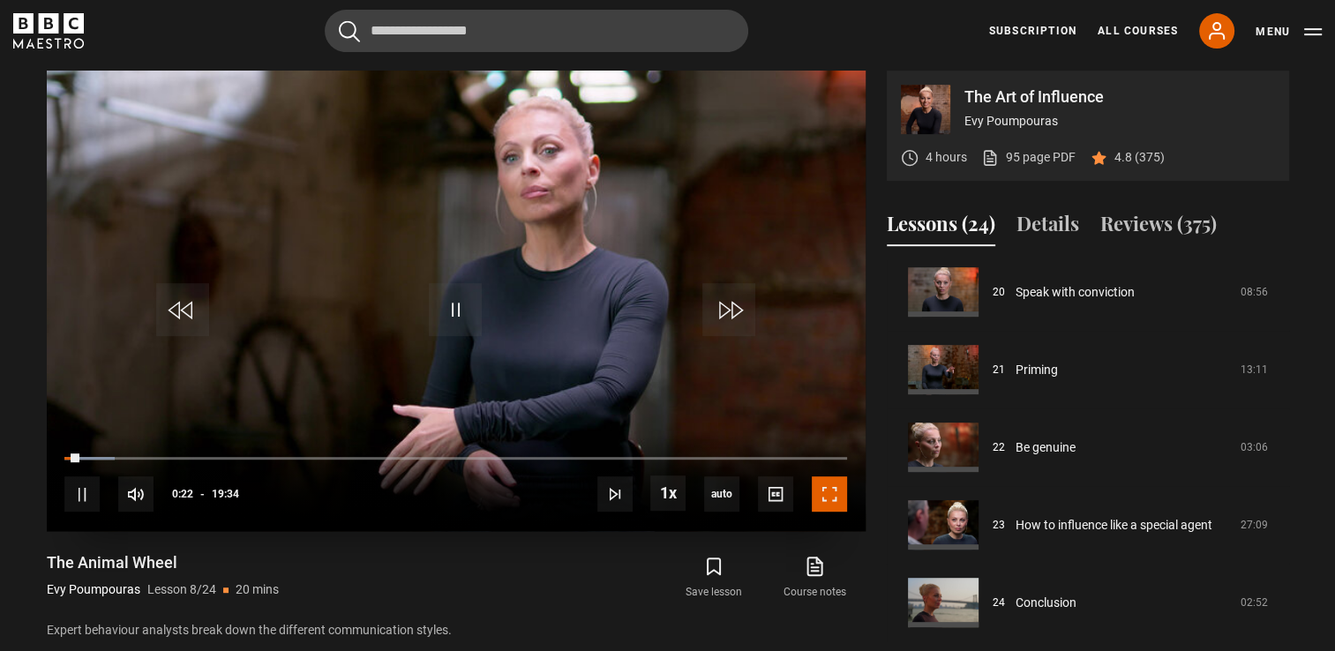
drag, startPoint x: 833, startPoint y: 502, endPoint x: 836, endPoint y: 567, distance: 65.4
click at [833, 502] on span "Video Player" at bounding box center [829, 493] width 35 height 35
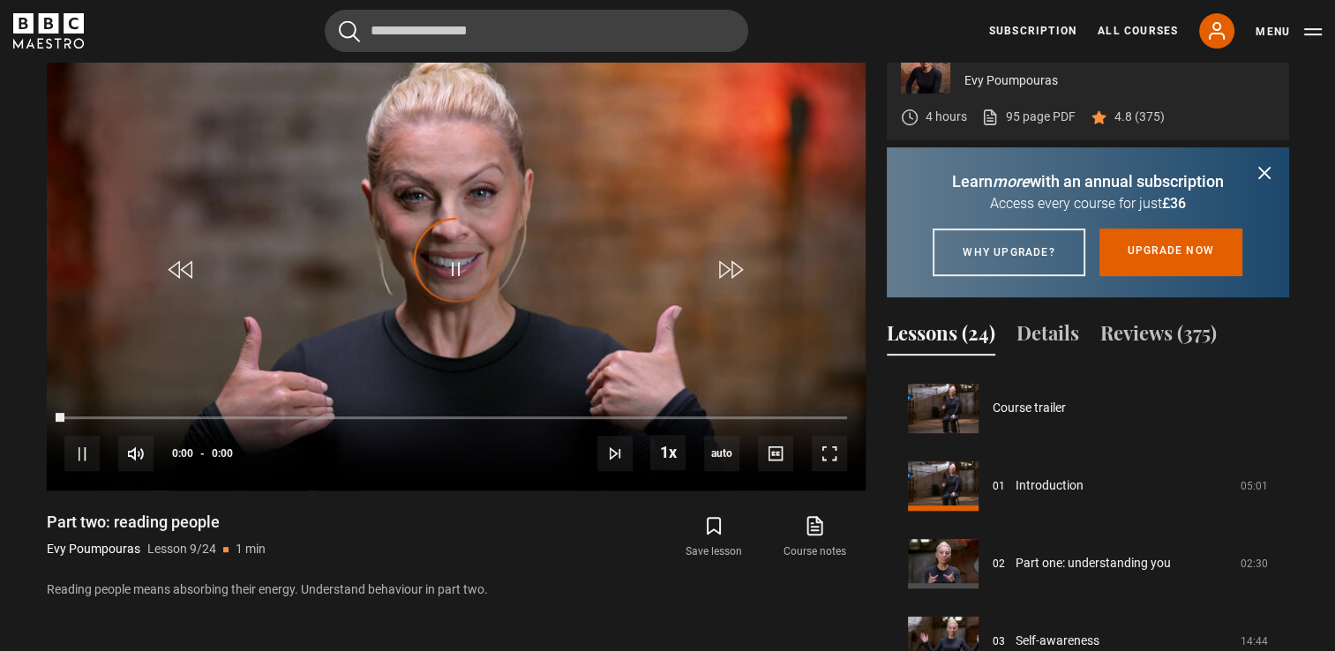
scroll to position [621, 0]
